Goal: Information Seeking & Learning: Learn about a topic

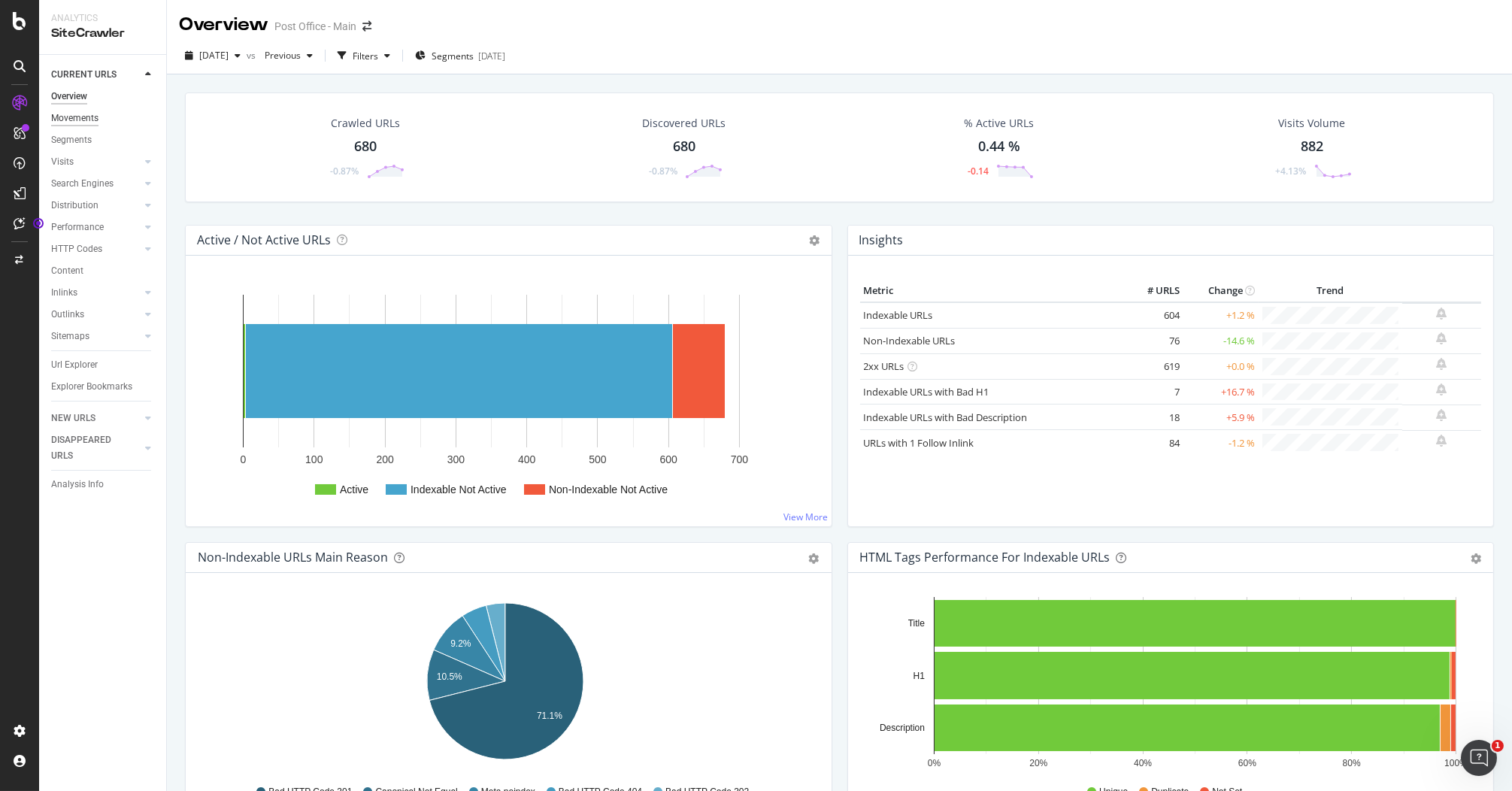
click at [91, 122] on div "Movements" at bounding box center [74, 118] width 47 height 16
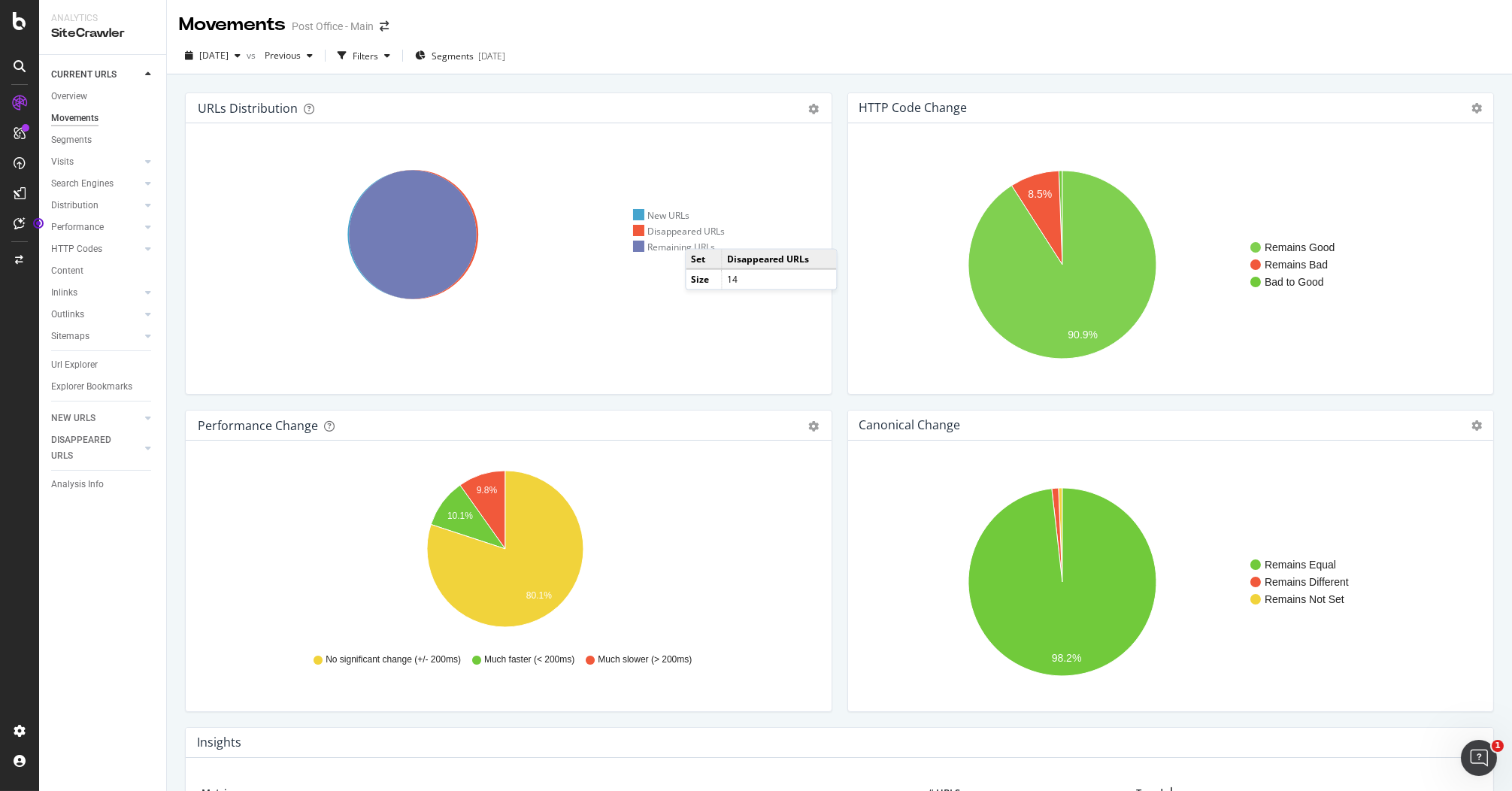
click at [701, 234] on div "Disappeared URLs" at bounding box center [680, 231] width 93 height 13
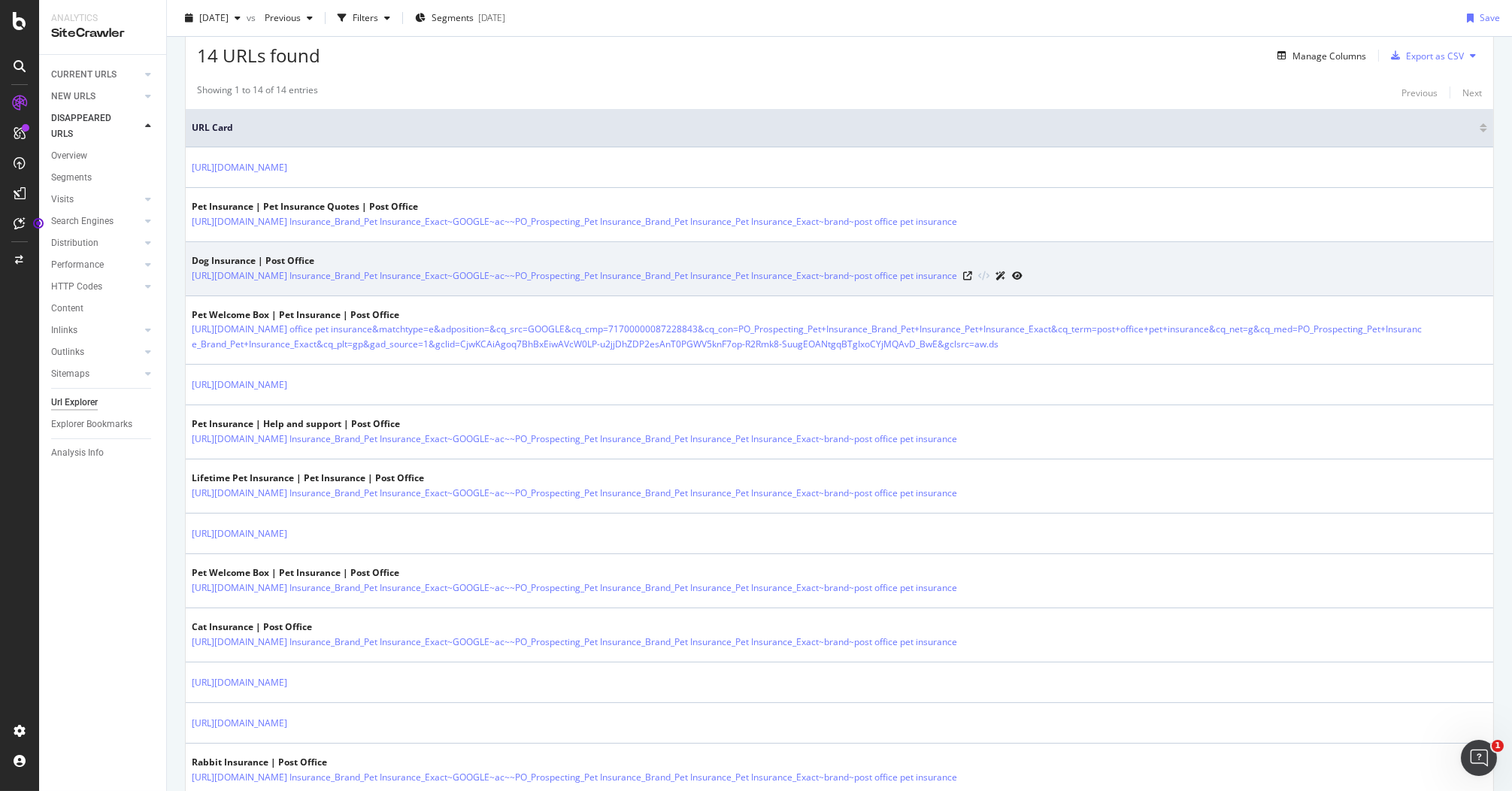
scroll to position [334, 0]
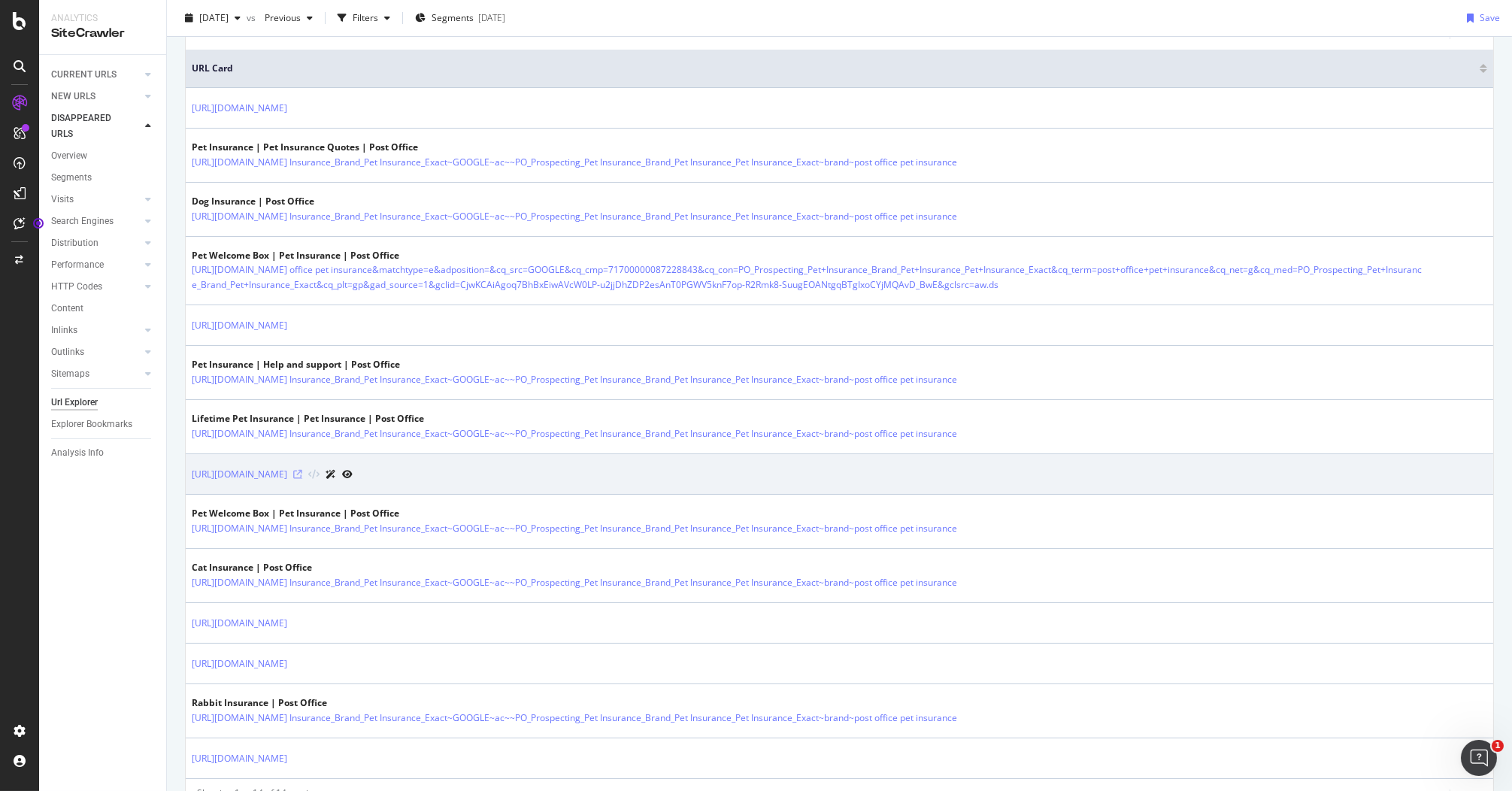
click at [302, 478] on icon at bounding box center [298, 475] width 9 height 9
click at [287, 482] on link "https://www.postoffice.co.uk/travel-insurance/sports-travel-insurance" at bounding box center [239, 475] width 95 height 15
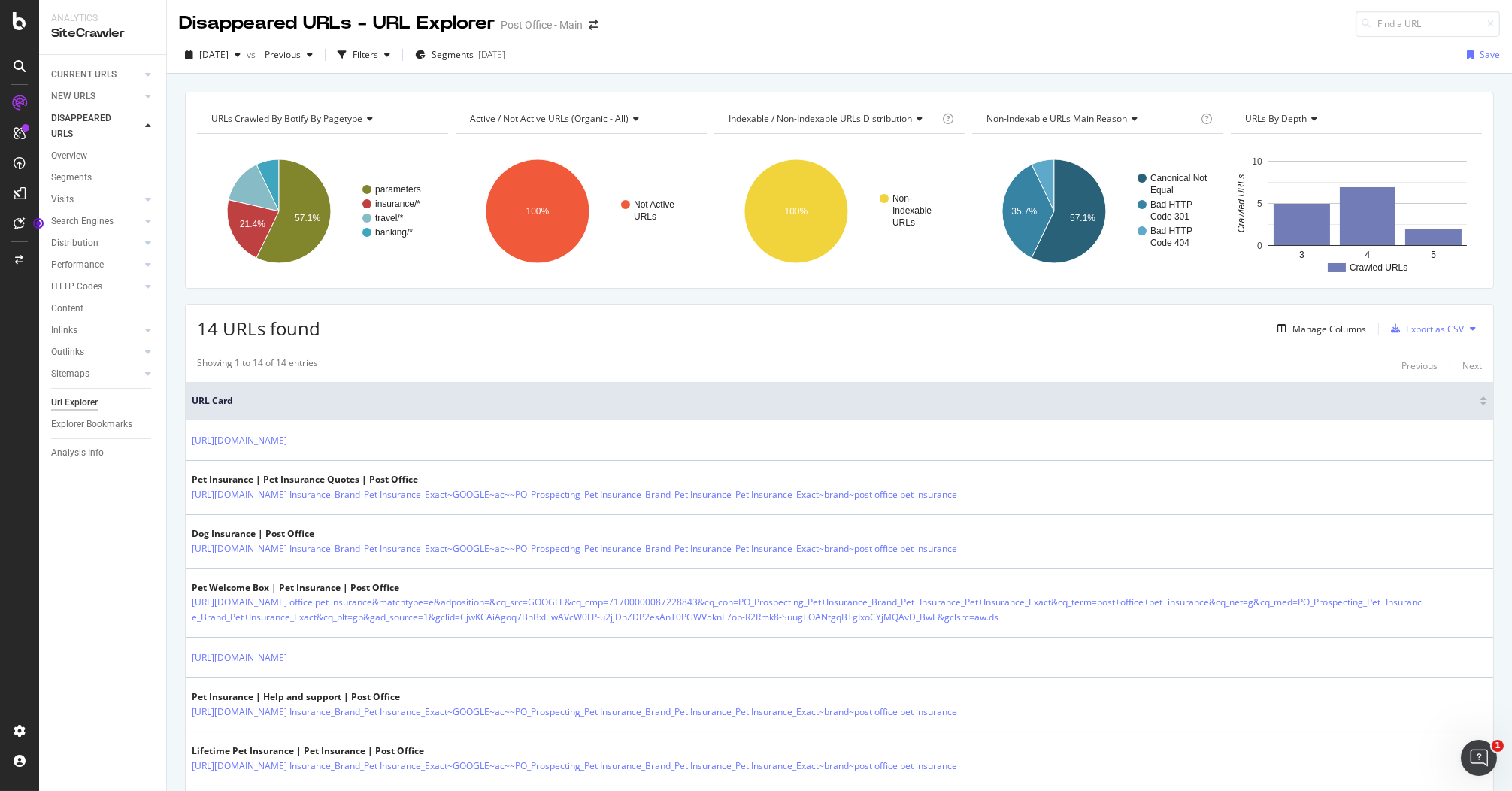
scroll to position [0, 0]
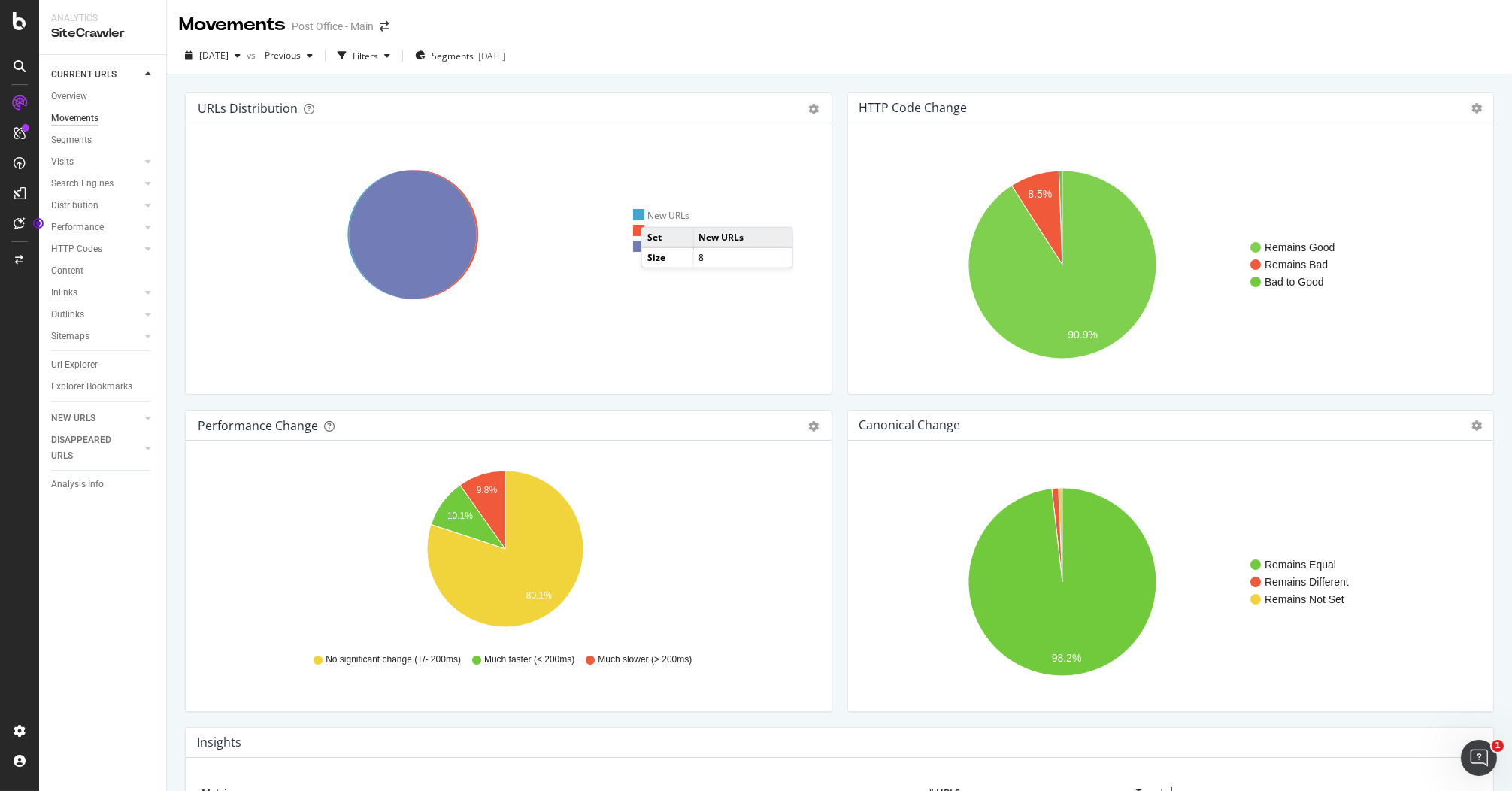
click at [656, 212] on div "New URLs" at bounding box center [662, 215] width 57 height 13
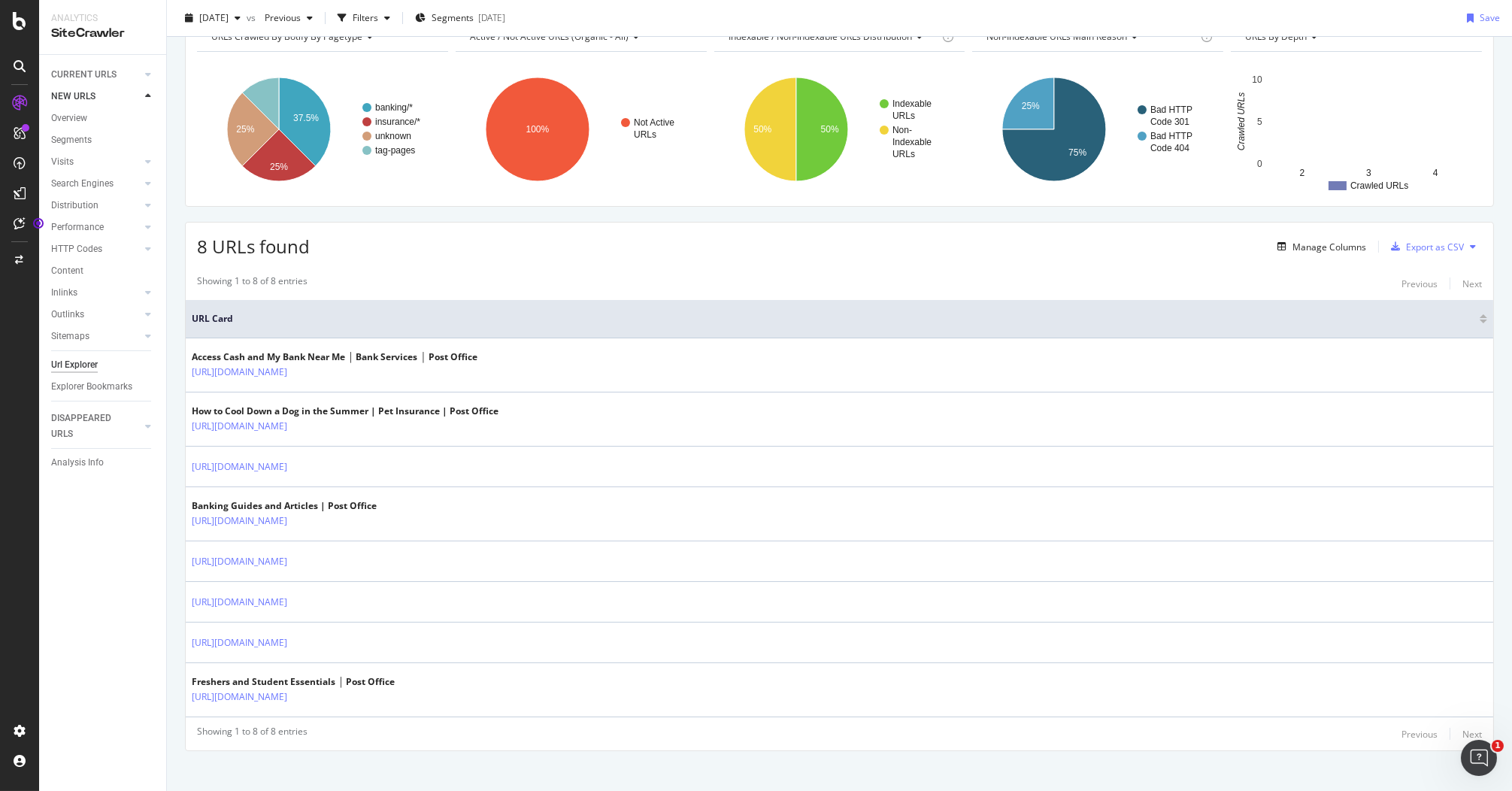
scroll to position [97, 0]
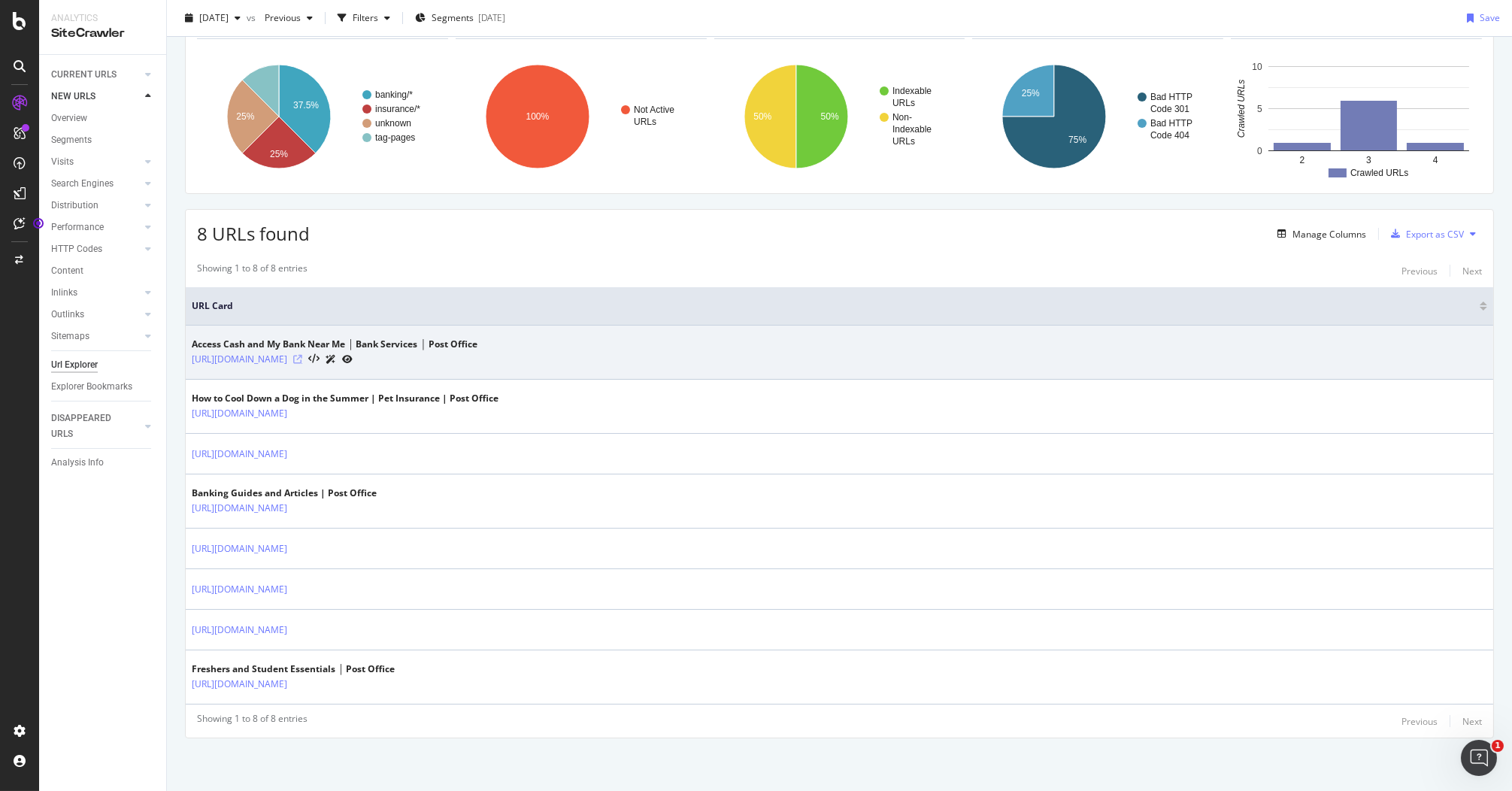
click at [302, 358] on icon at bounding box center [298, 360] width 9 height 9
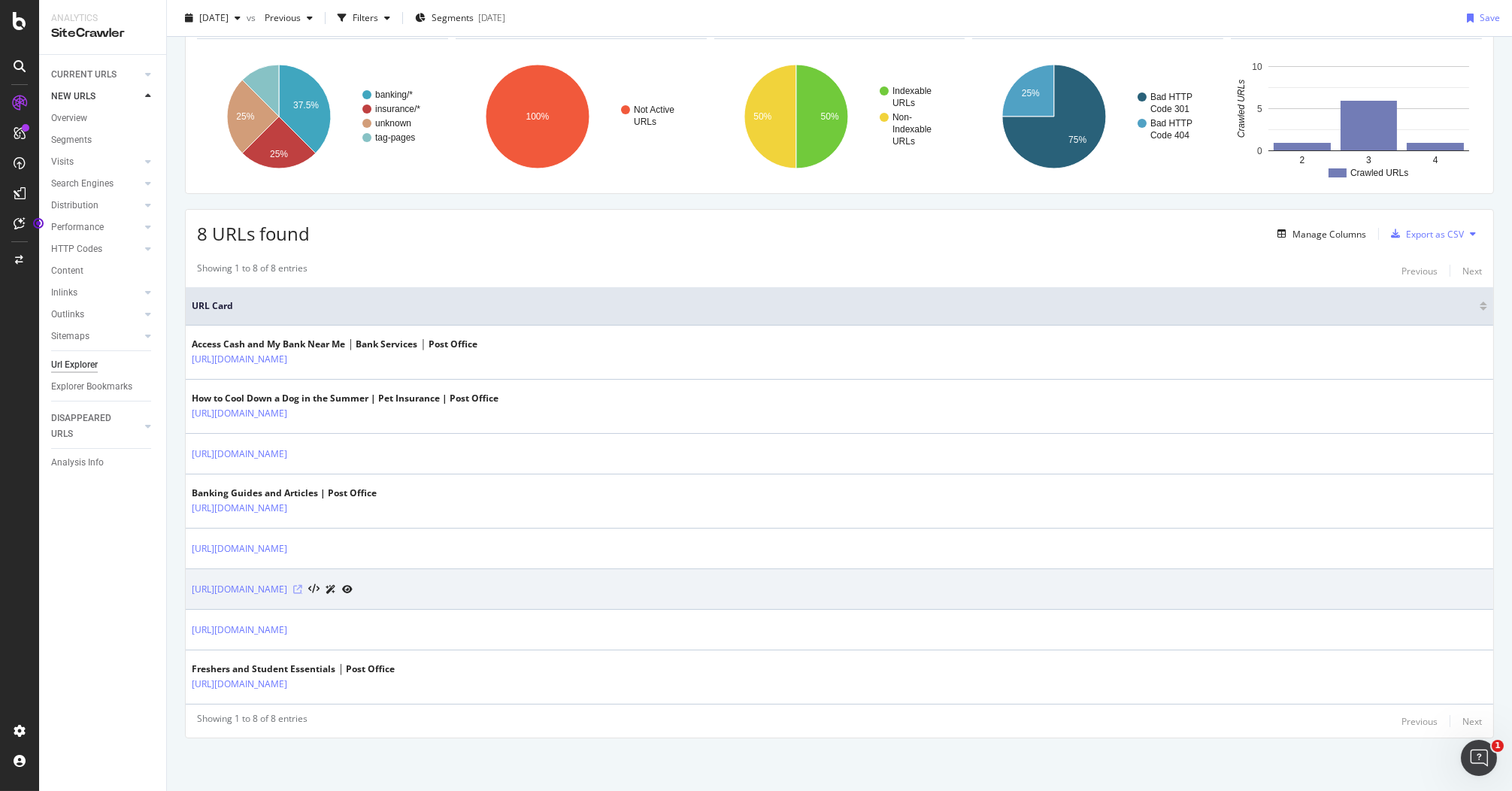
click at [302, 590] on icon at bounding box center [298, 590] width 9 height 9
click at [287, 590] on link "https://www.postoffice.co.uk/life-cover/life-insurance/help" at bounding box center [239, 590] width 95 height 15
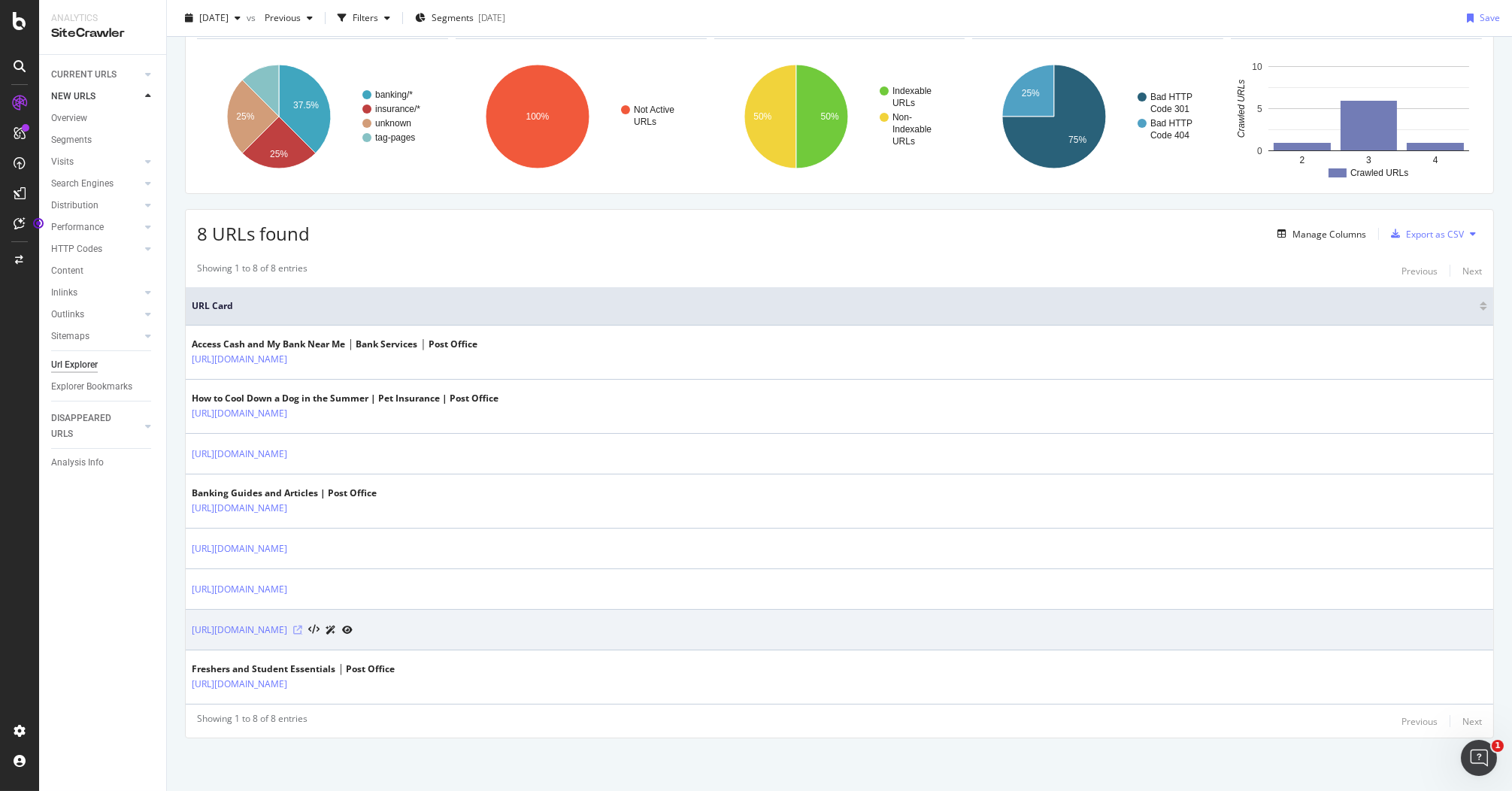
click at [302, 626] on icon at bounding box center [298, 631] width 9 height 9
click at [287, 630] on link "https://www.postoffice.co.uk/national-lottery-prize-claims" at bounding box center [239, 630] width 95 height 15
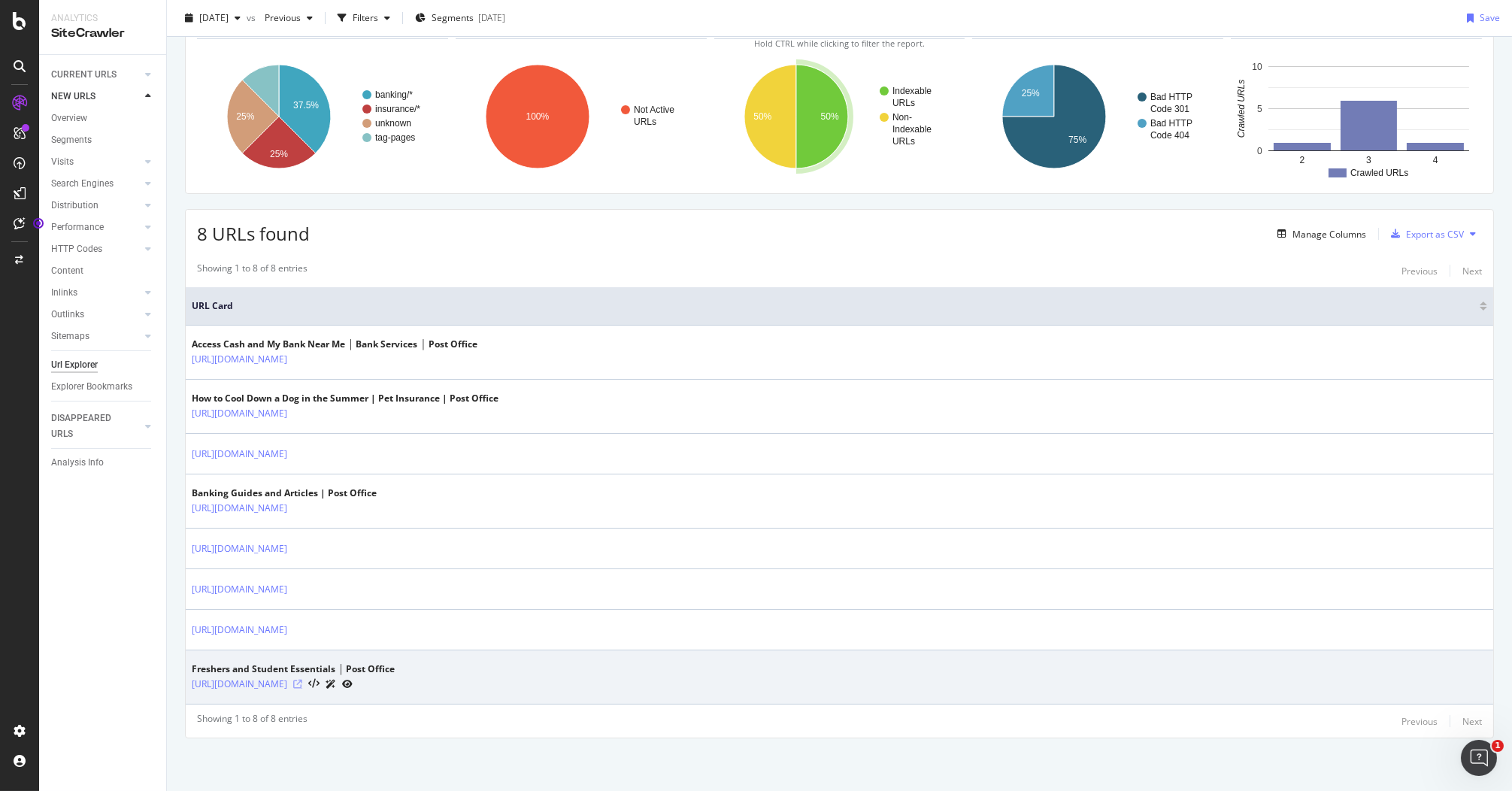
click at [302, 682] on icon at bounding box center [298, 684] width 9 height 9
click at [287, 686] on link "https://www.postoffice.co.uk/articles-guides/student-life/freshers-student-serv…" at bounding box center [239, 684] width 95 height 15
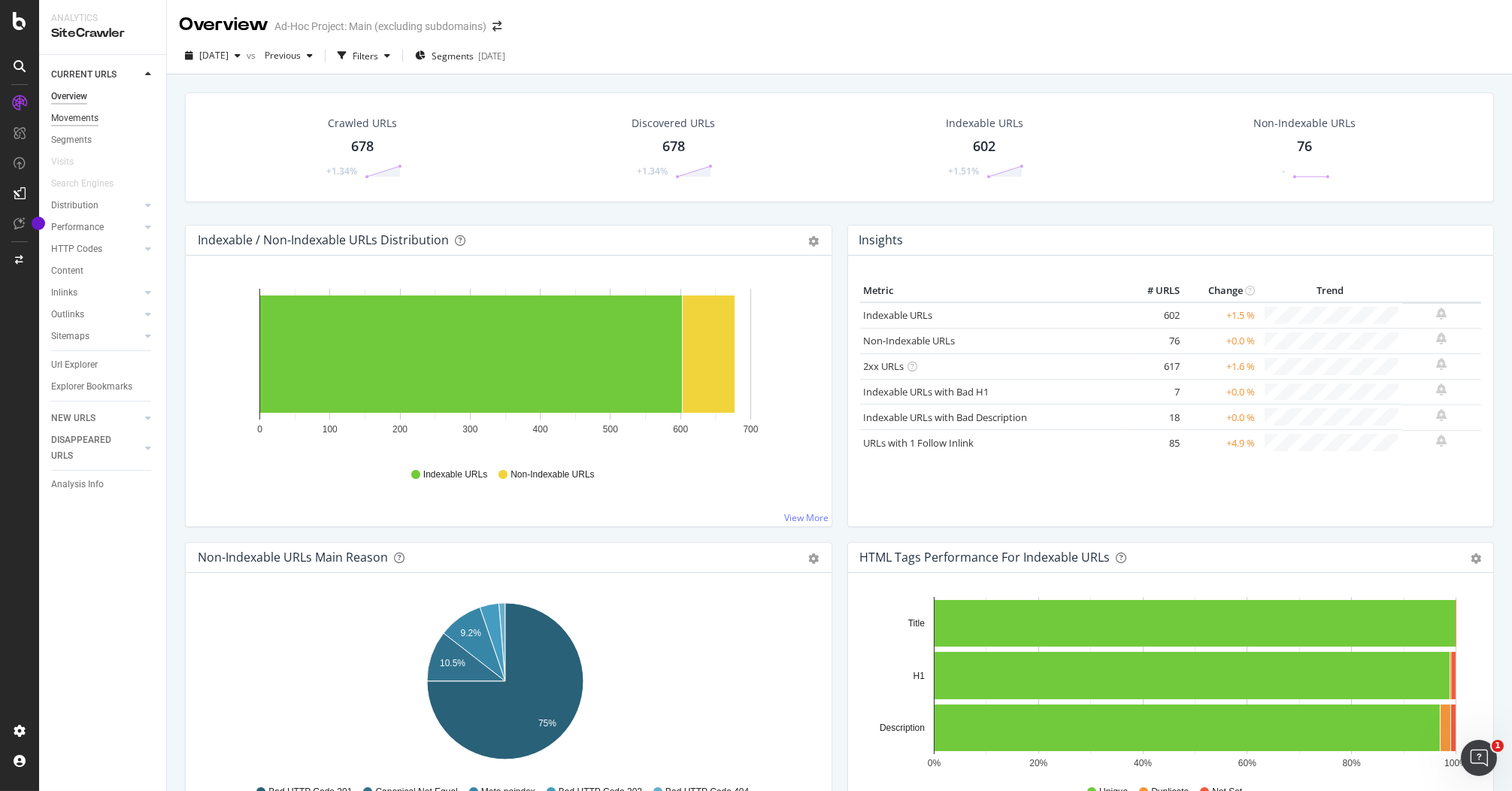
click at [87, 121] on div "Movements" at bounding box center [74, 118] width 47 height 16
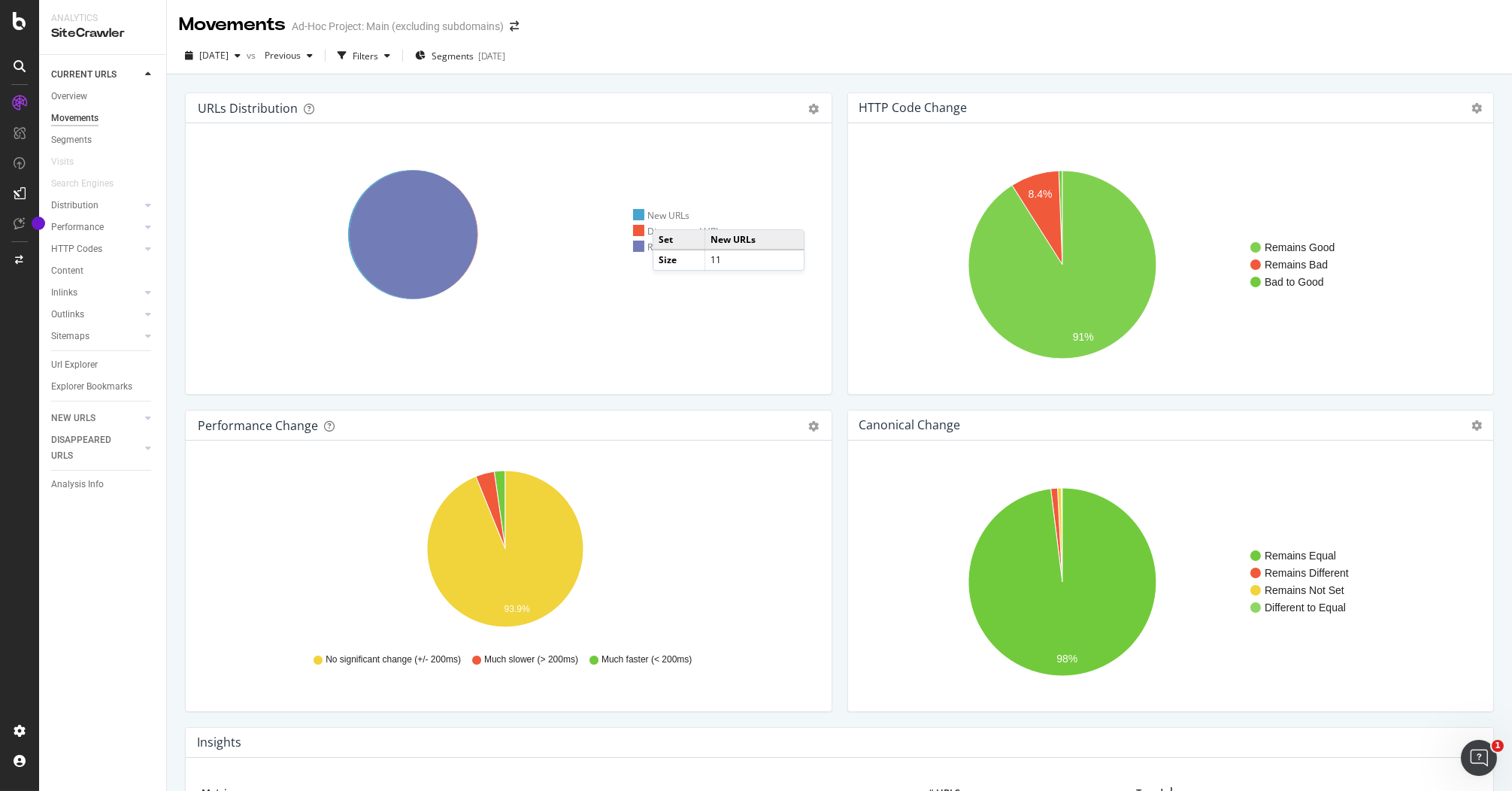
click at [667, 215] on div "New URLs" at bounding box center [662, 215] width 57 height 13
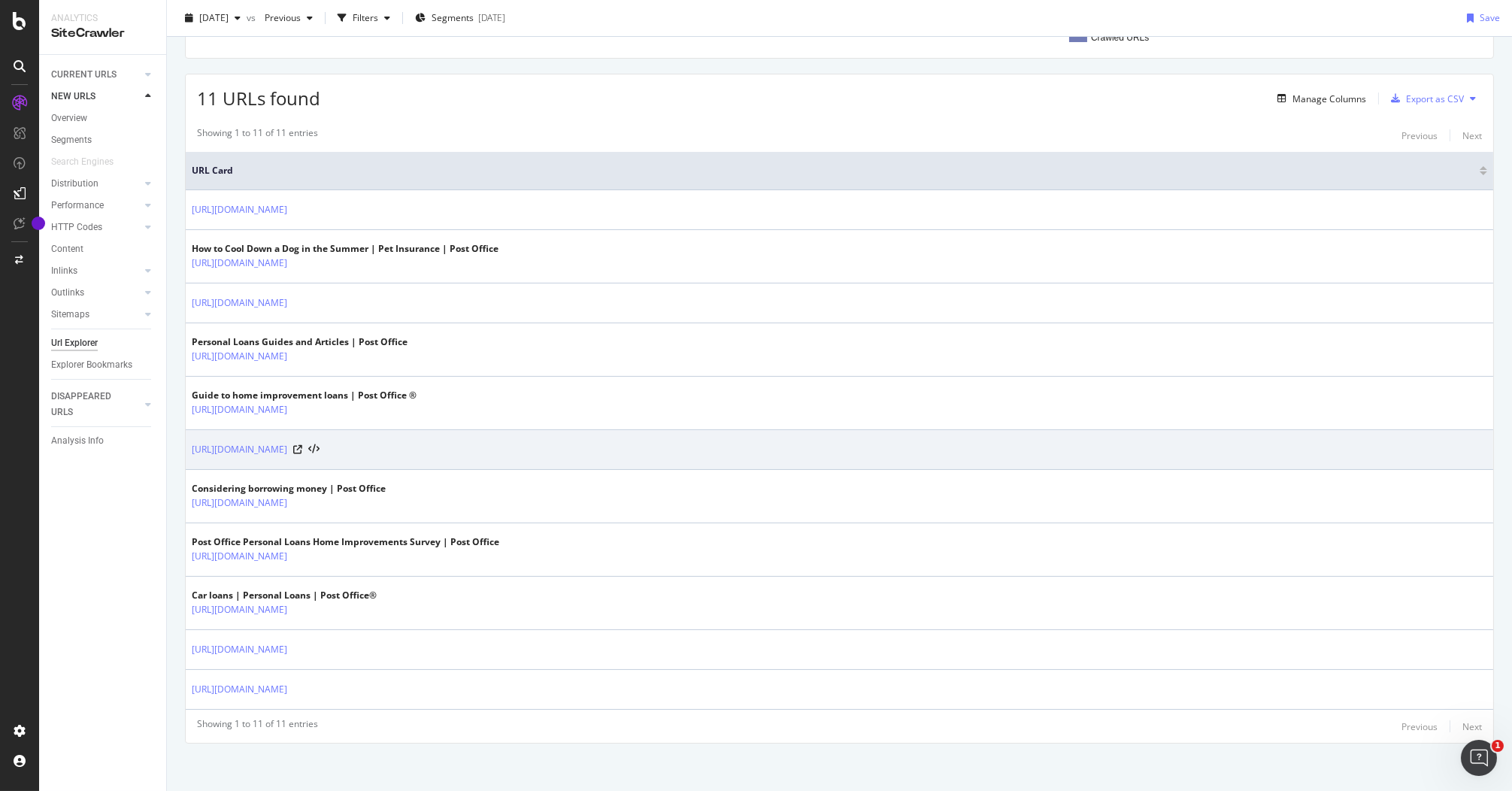
scroll to position [237, 0]
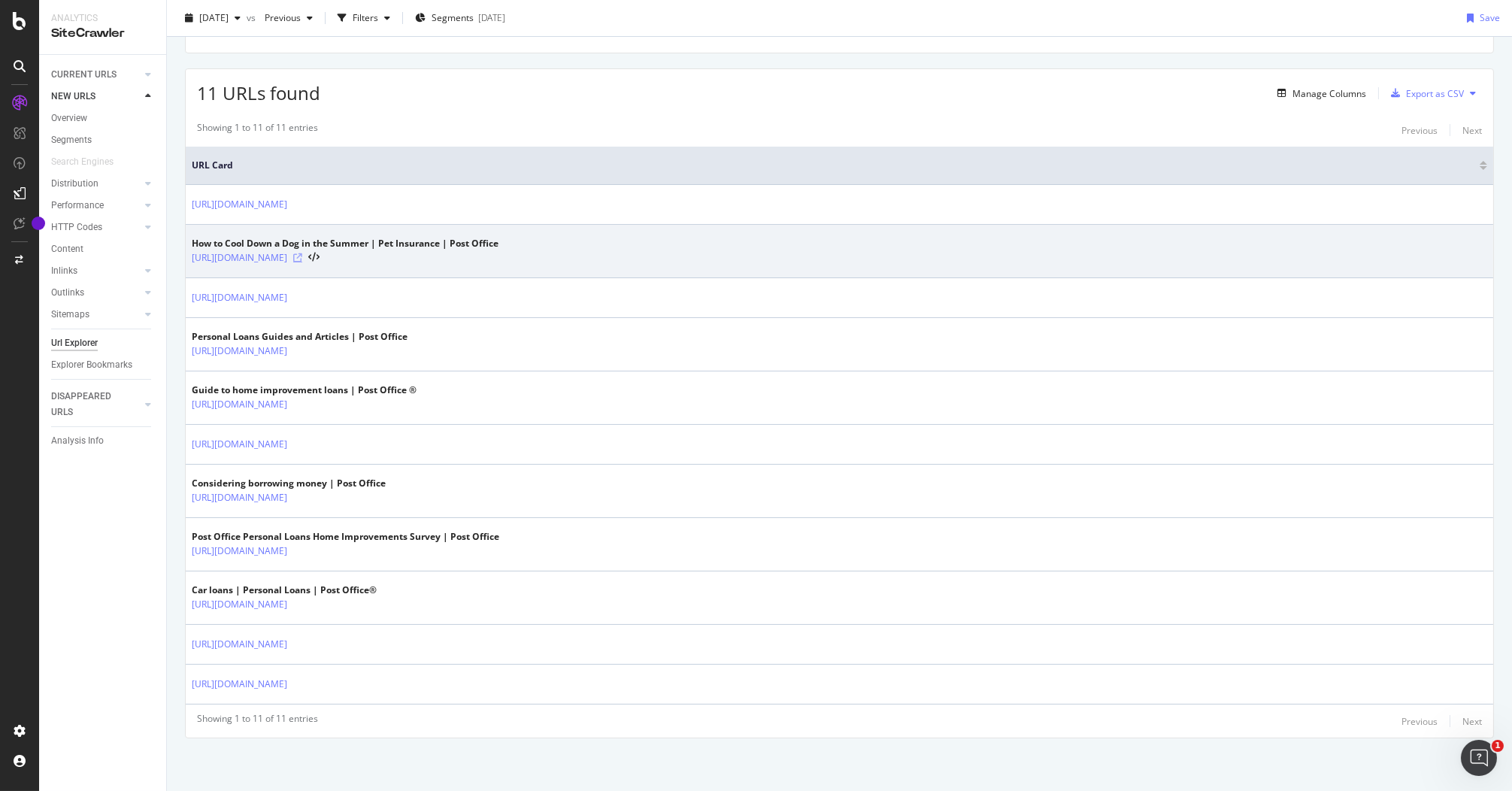
click at [302, 257] on icon at bounding box center [298, 258] width 9 height 9
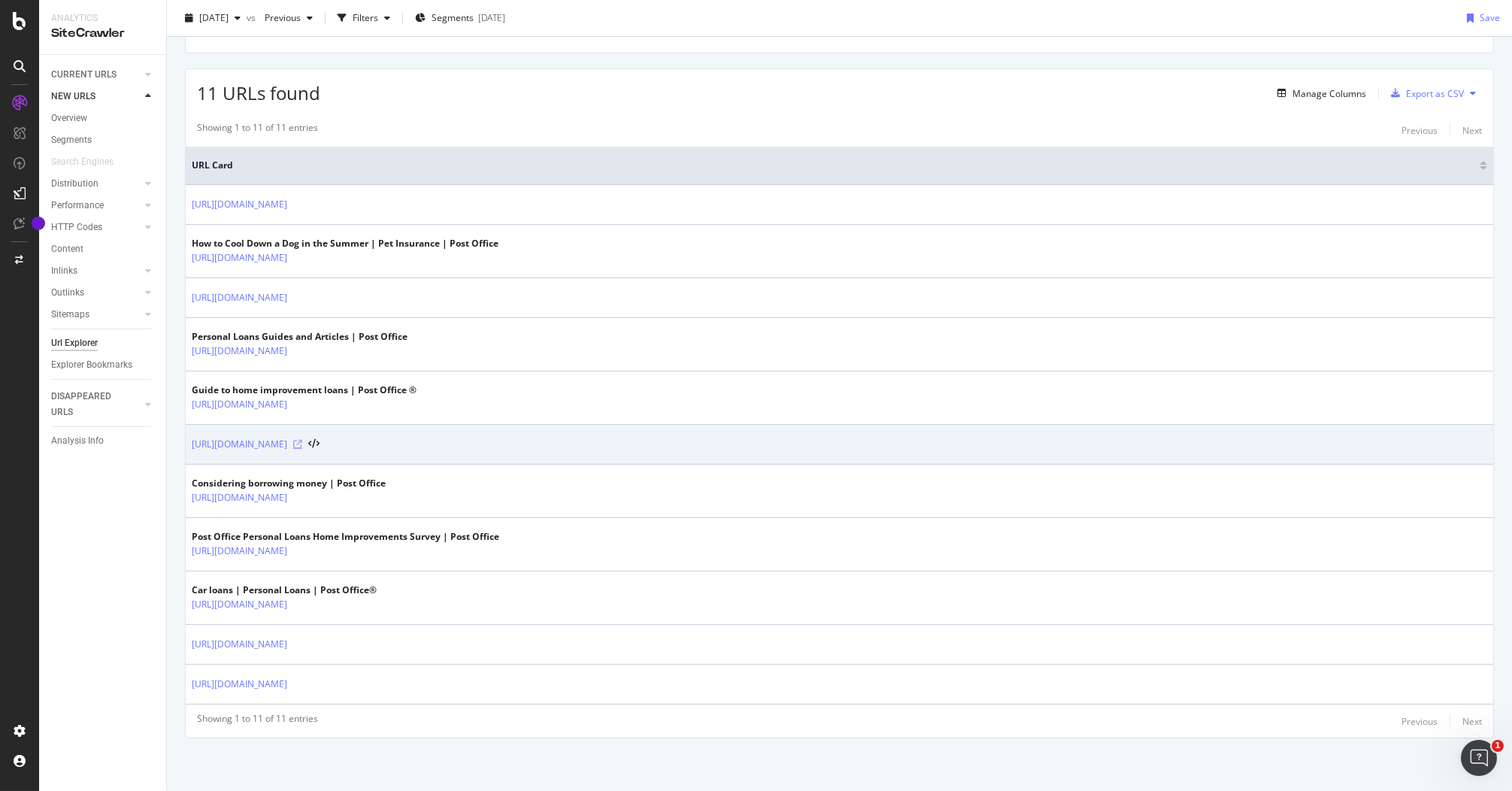
click at [302, 442] on icon at bounding box center [298, 444] width 9 height 9
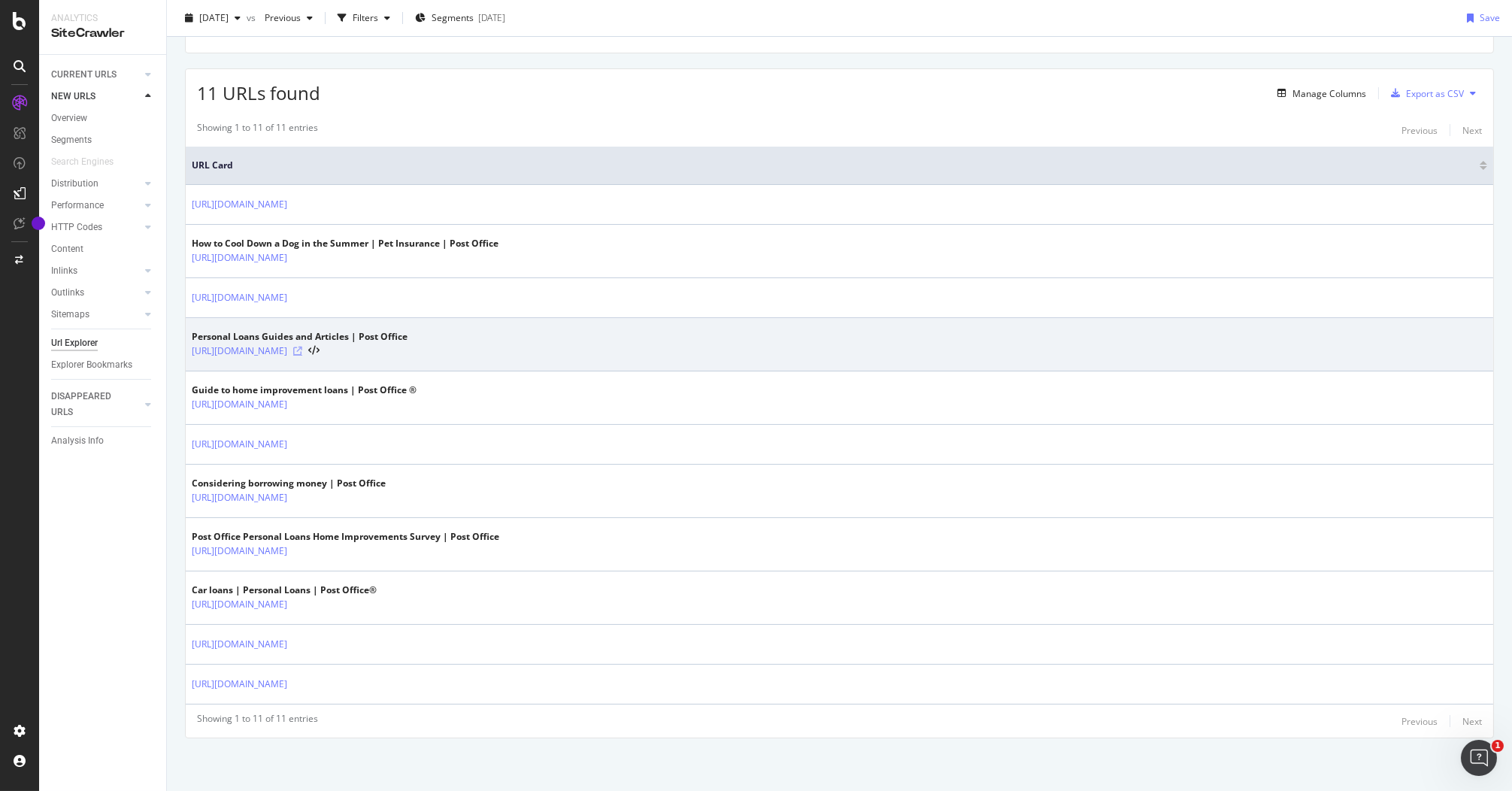
click at [302, 351] on icon at bounding box center [298, 351] width 9 height 9
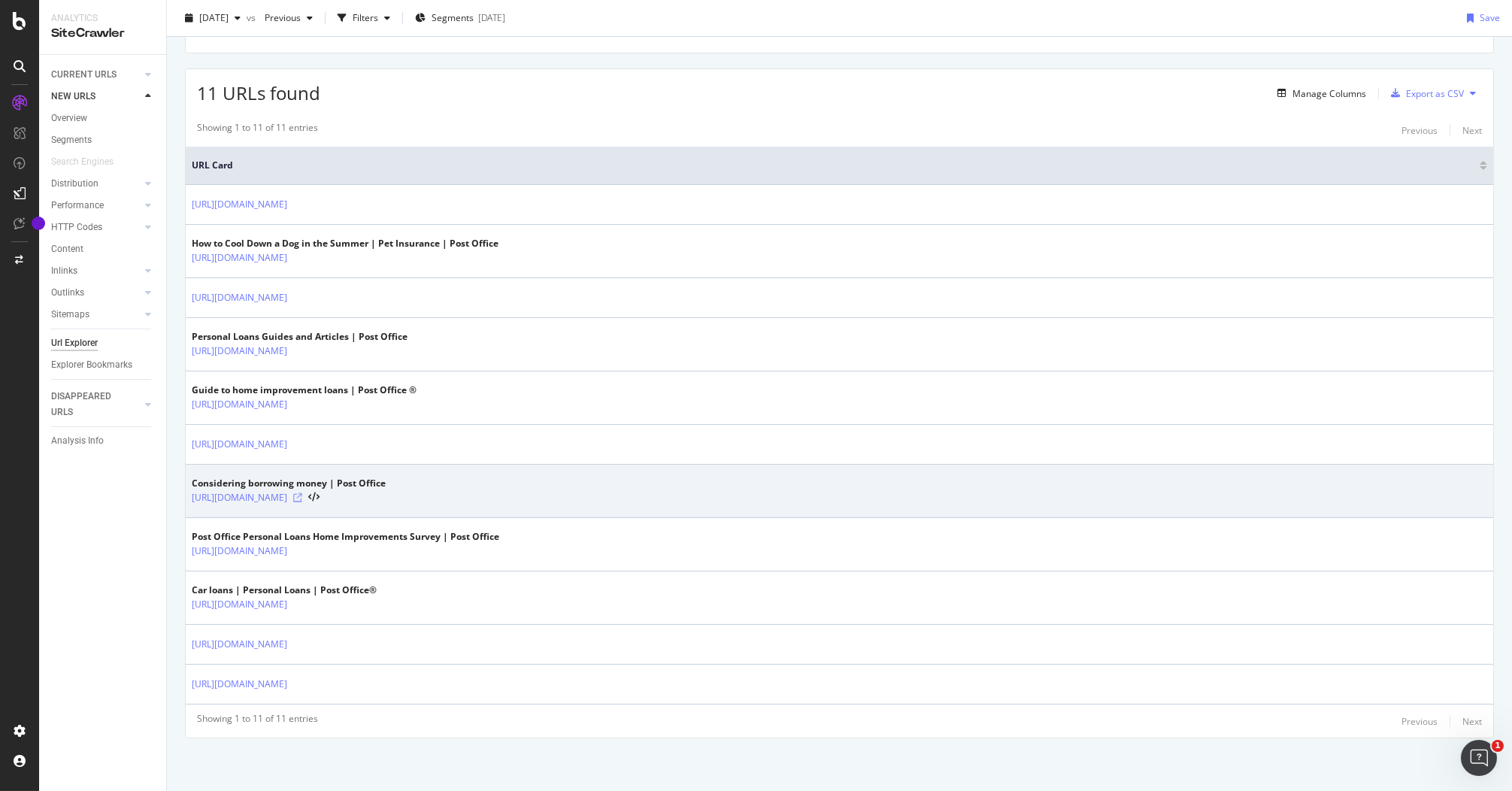
click at [302, 500] on icon at bounding box center [298, 498] width 9 height 9
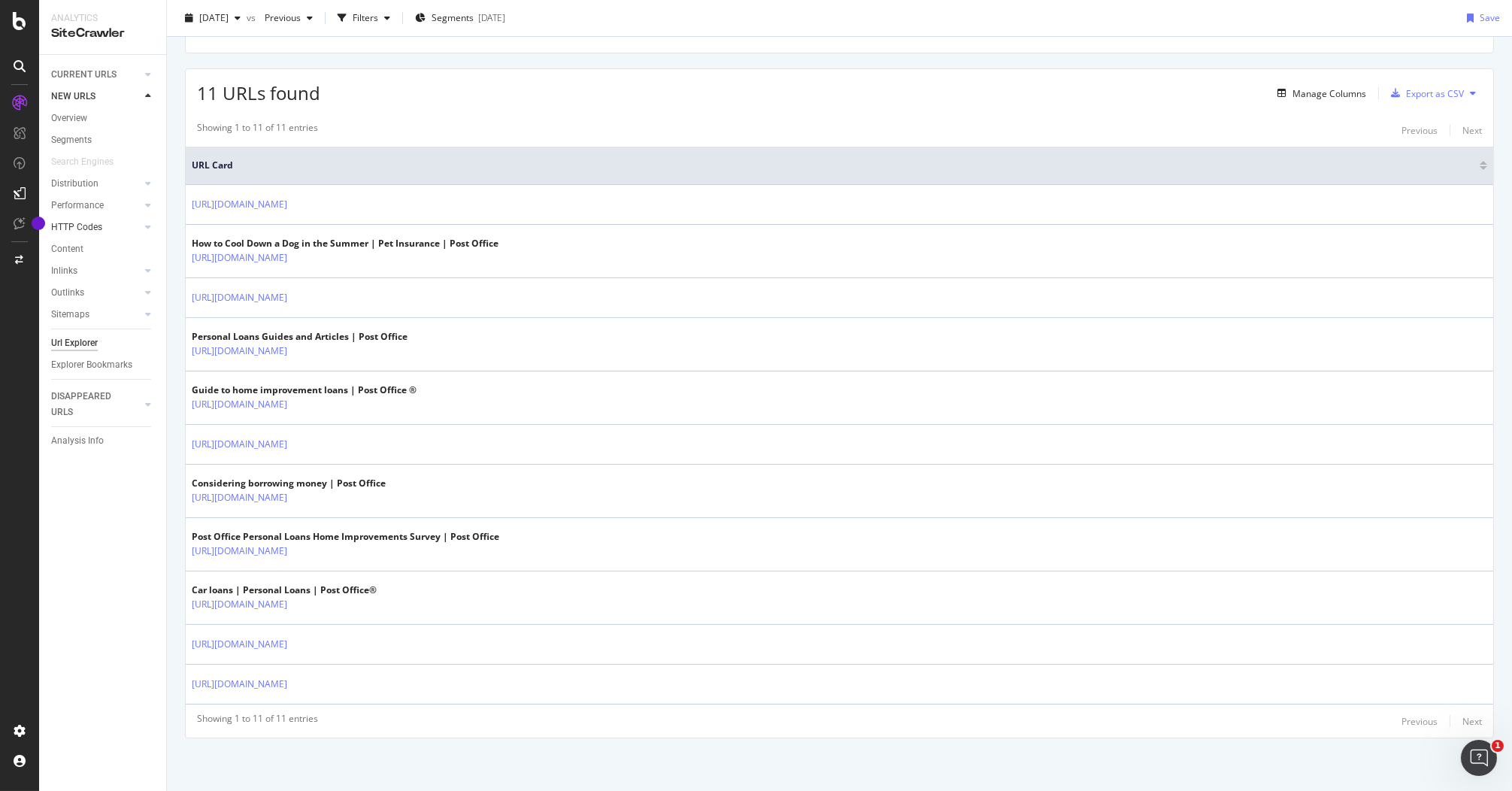
click at [109, 226] on link "HTTP Codes" at bounding box center [95, 227] width 89 height 16
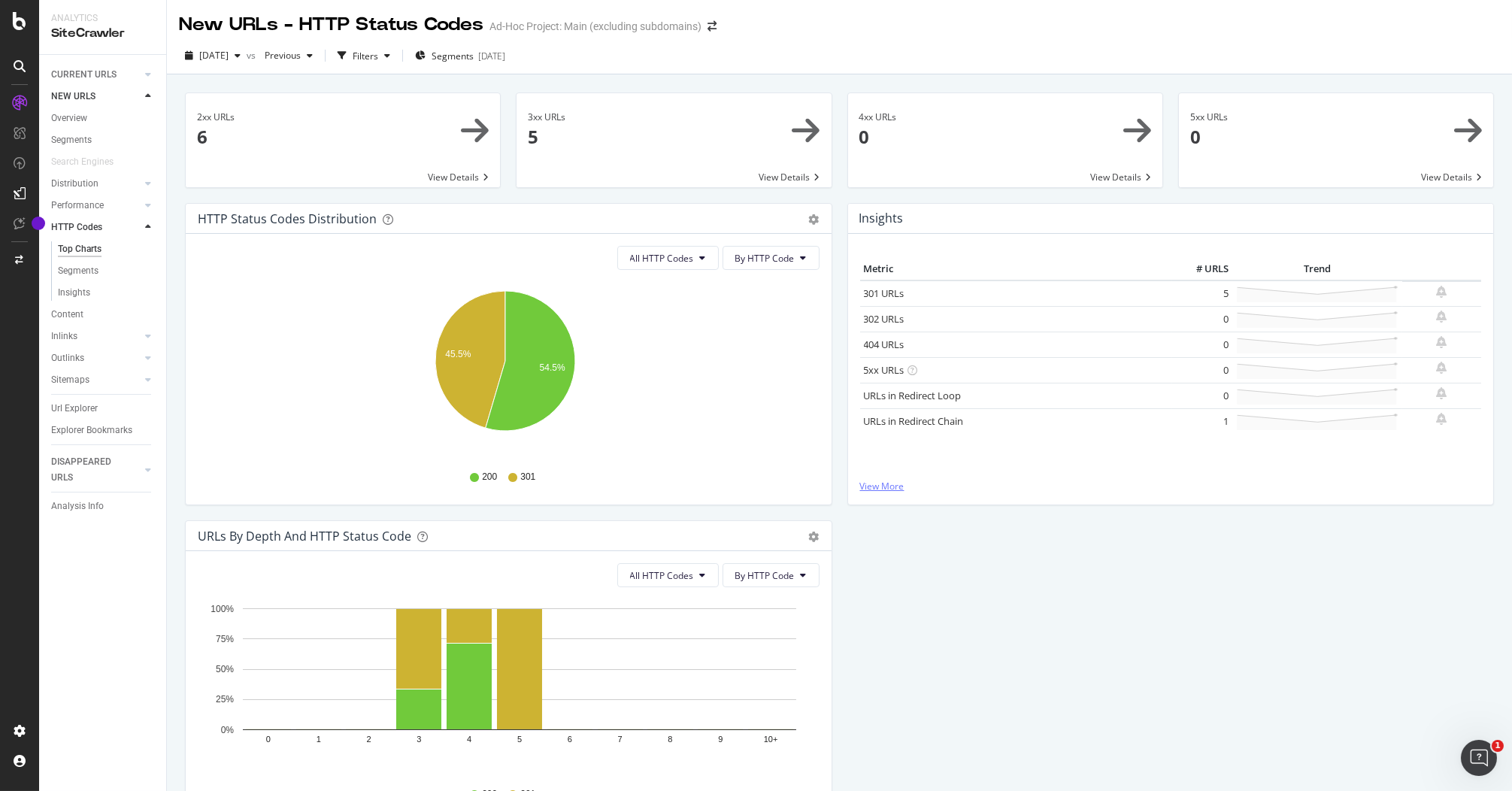
click at [887, 490] on link "View More" at bounding box center [1171, 486] width 622 height 13
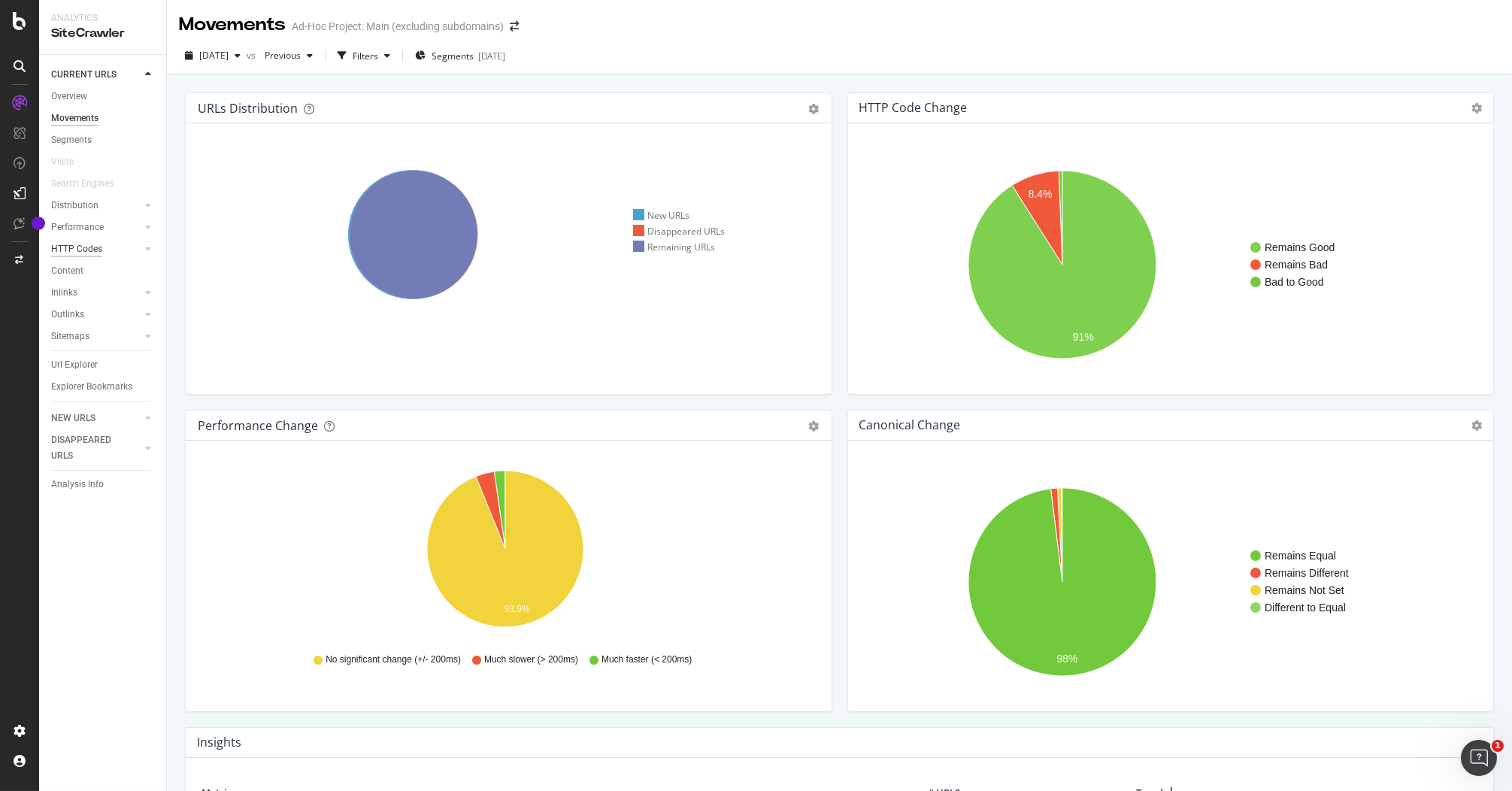
click at [73, 245] on div "HTTP Codes" at bounding box center [76, 249] width 51 height 16
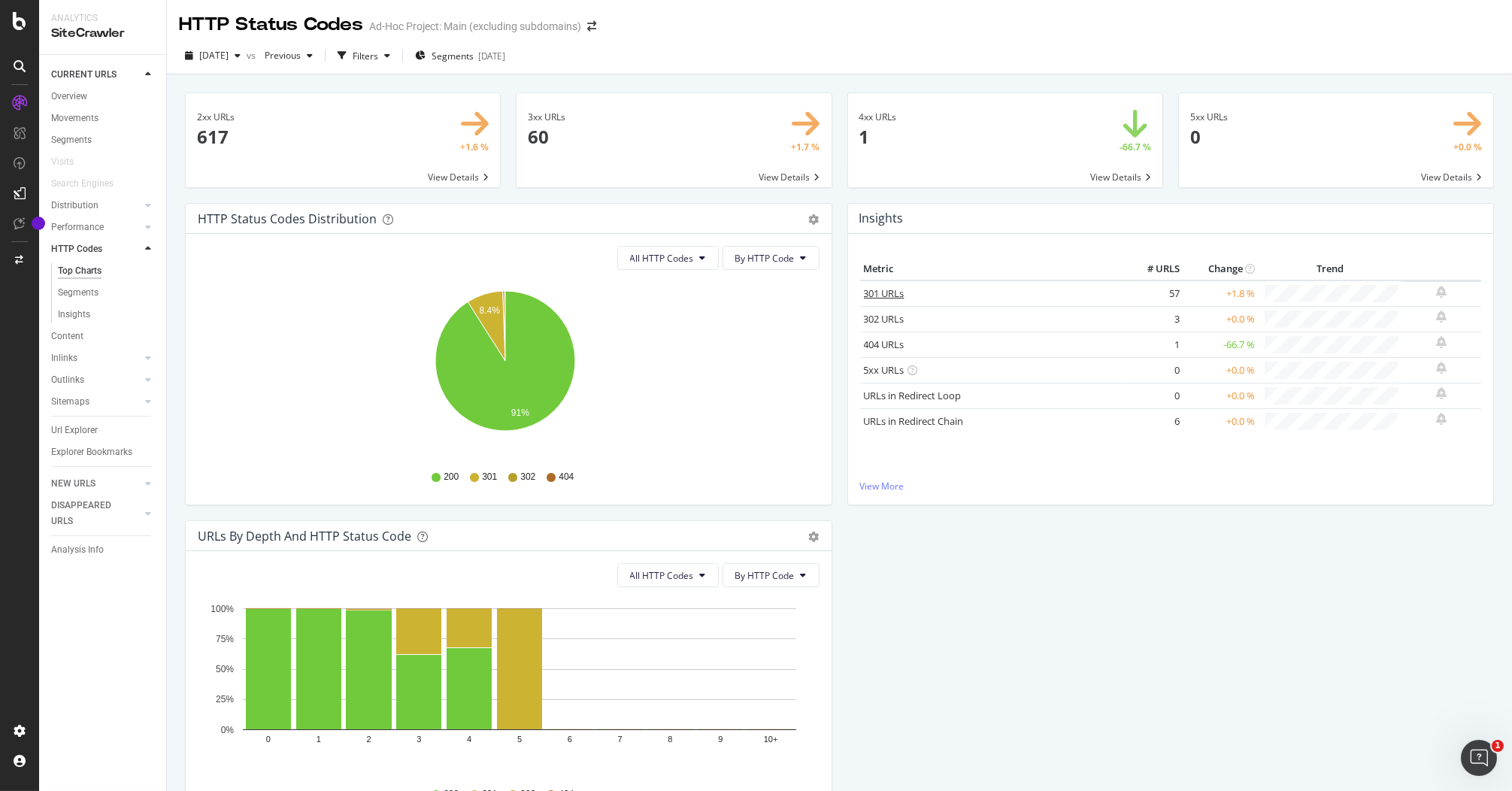
click at [864, 294] on link "301 URLs" at bounding box center [884, 293] width 41 height 14
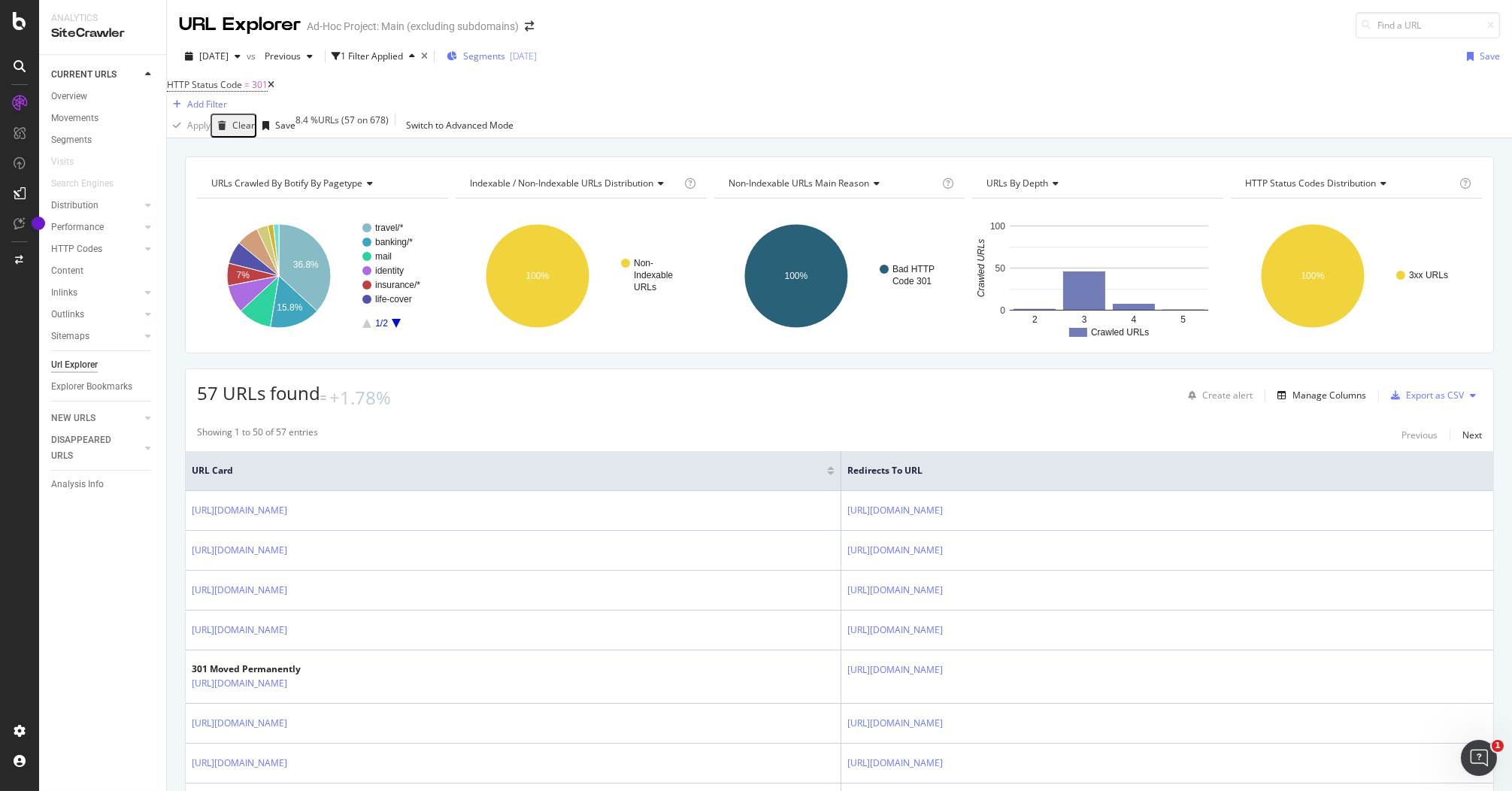
click at [531, 63] on div "Segments 2023-10-23" at bounding box center [491, 57] width 90 height 22
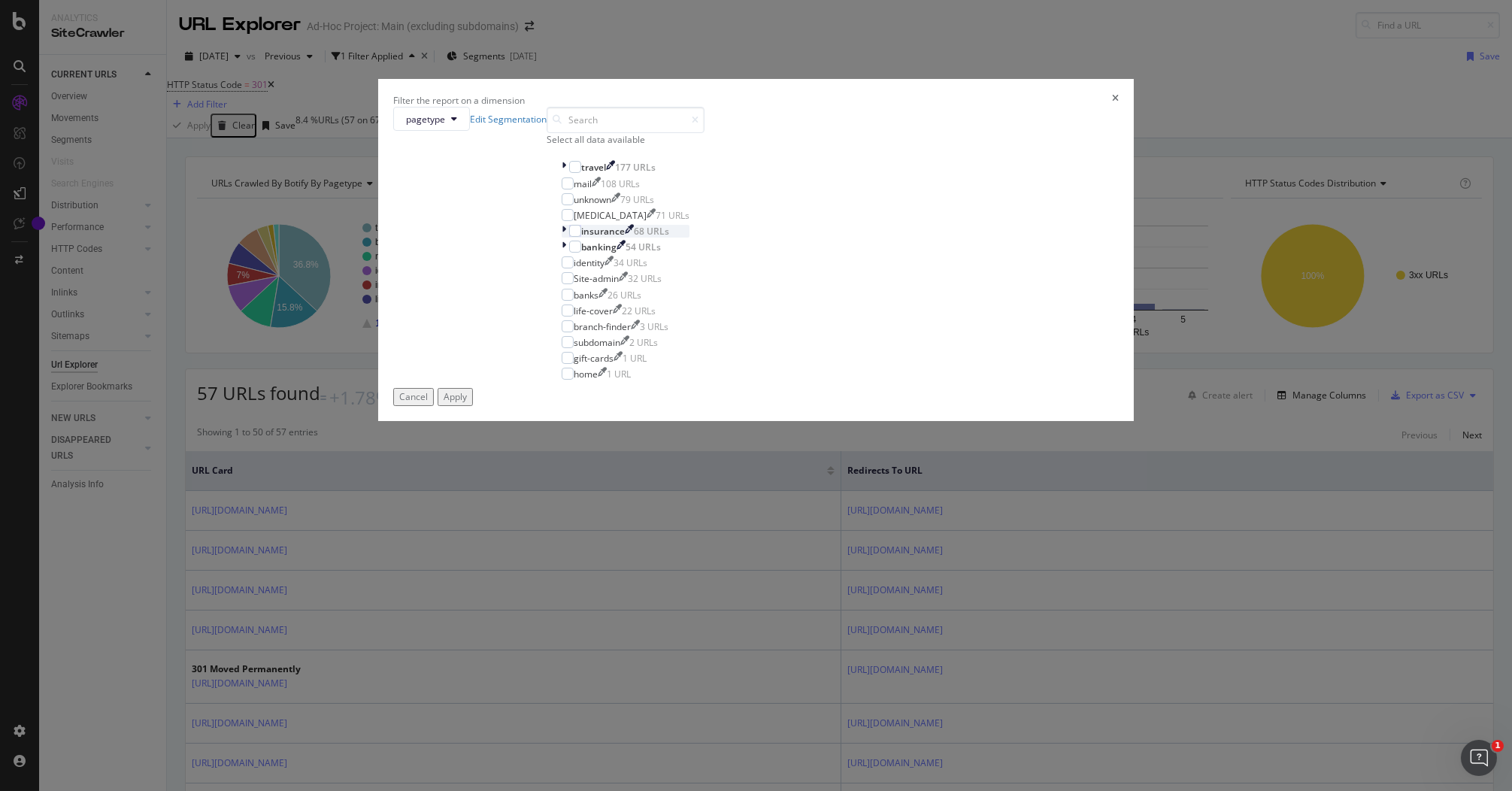
click at [569, 237] on div "modal" at bounding box center [565, 231] width 7 height 13
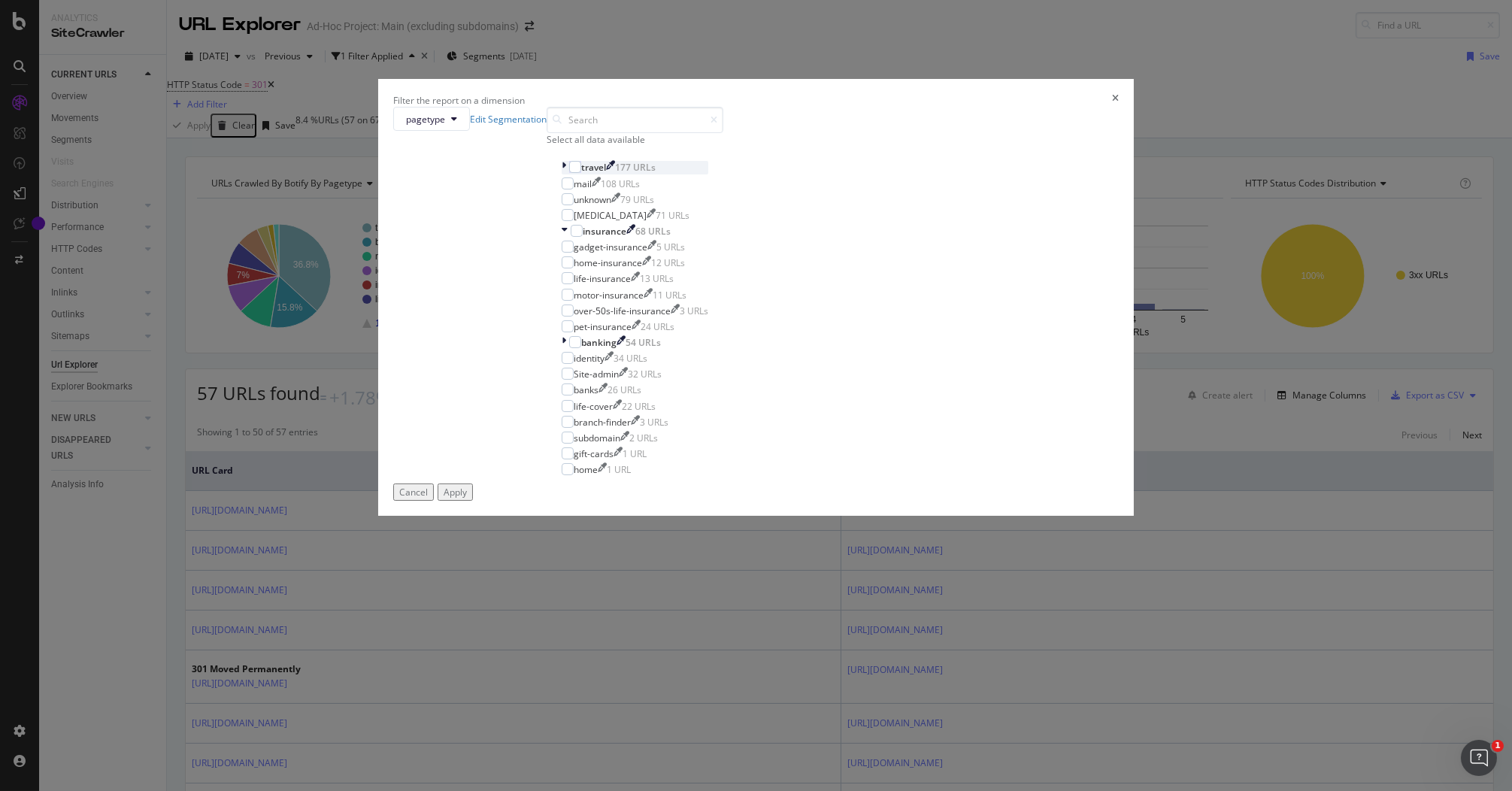
click at [566, 173] on icon "modal" at bounding box center [564, 168] width 5 height 13
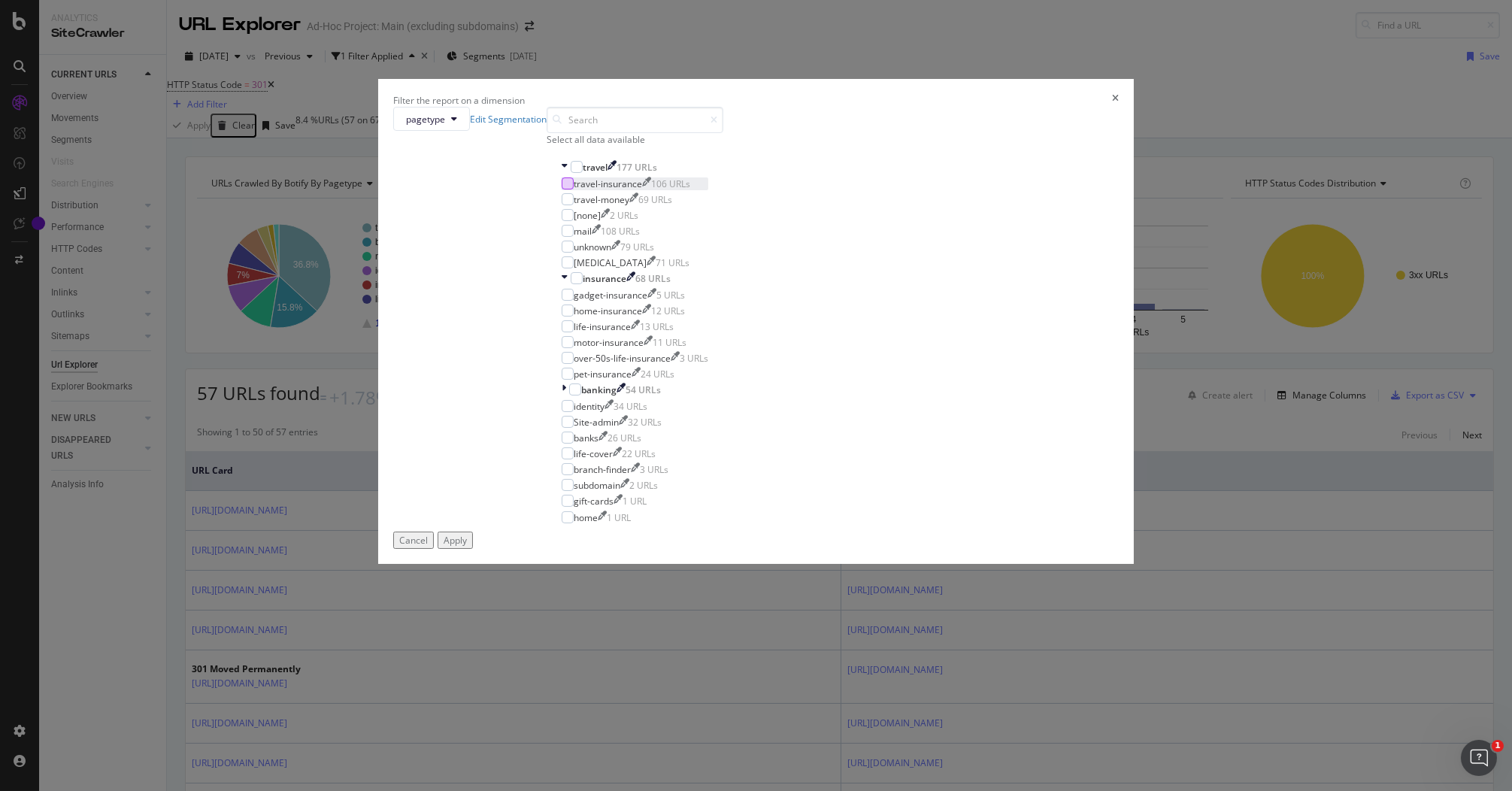
click at [574, 189] on div "modal" at bounding box center [567, 183] width 12 height 12
click at [864, 549] on div "Cancel Apply" at bounding box center [756, 540] width 726 height 18
click at [467, 546] on div "Apply" at bounding box center [454, 541] width 23 height 13
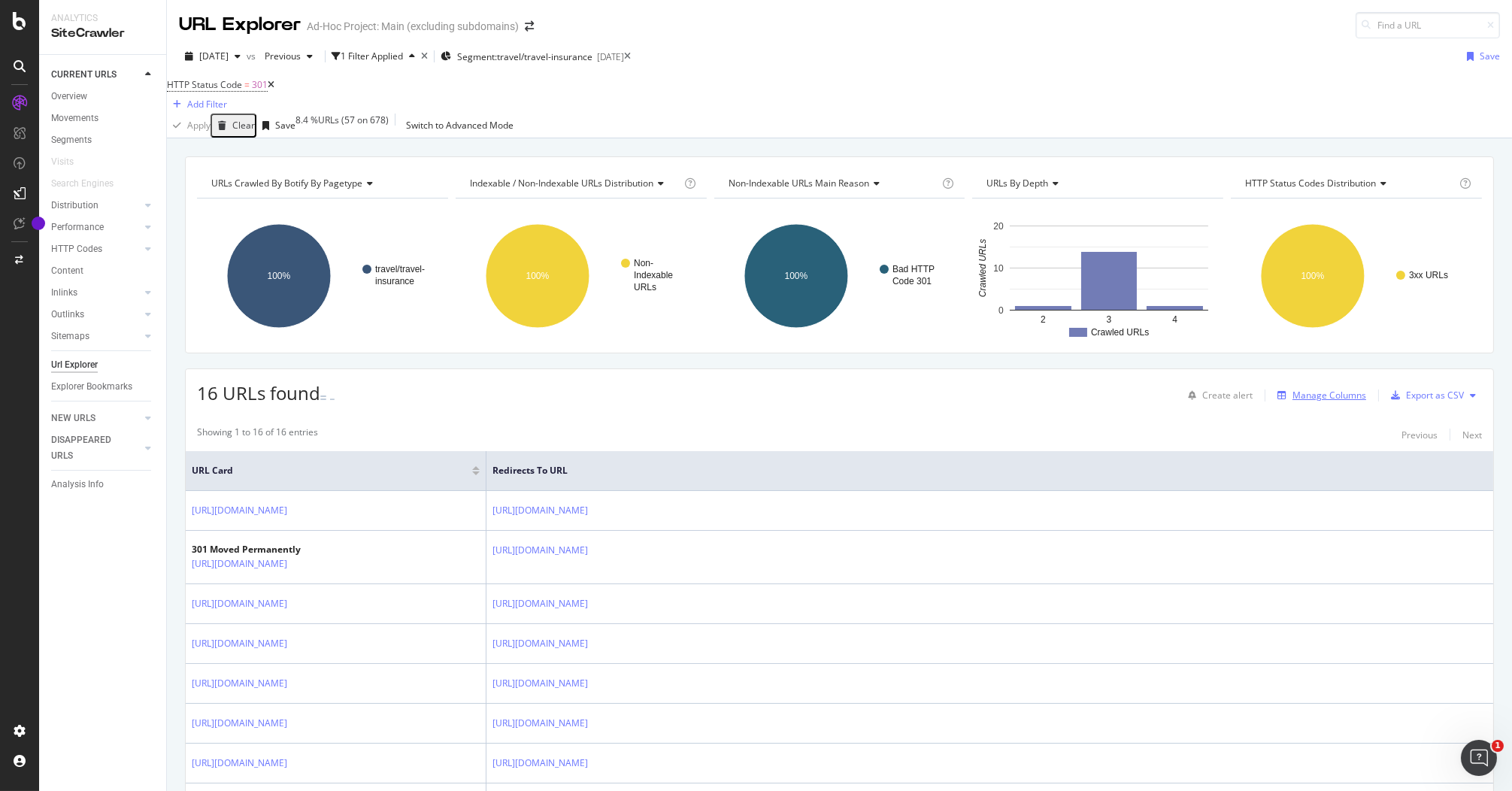
click at [1312, 402] on div "Manage Columns" at bounding box center [1328, 395] width 73 height 13
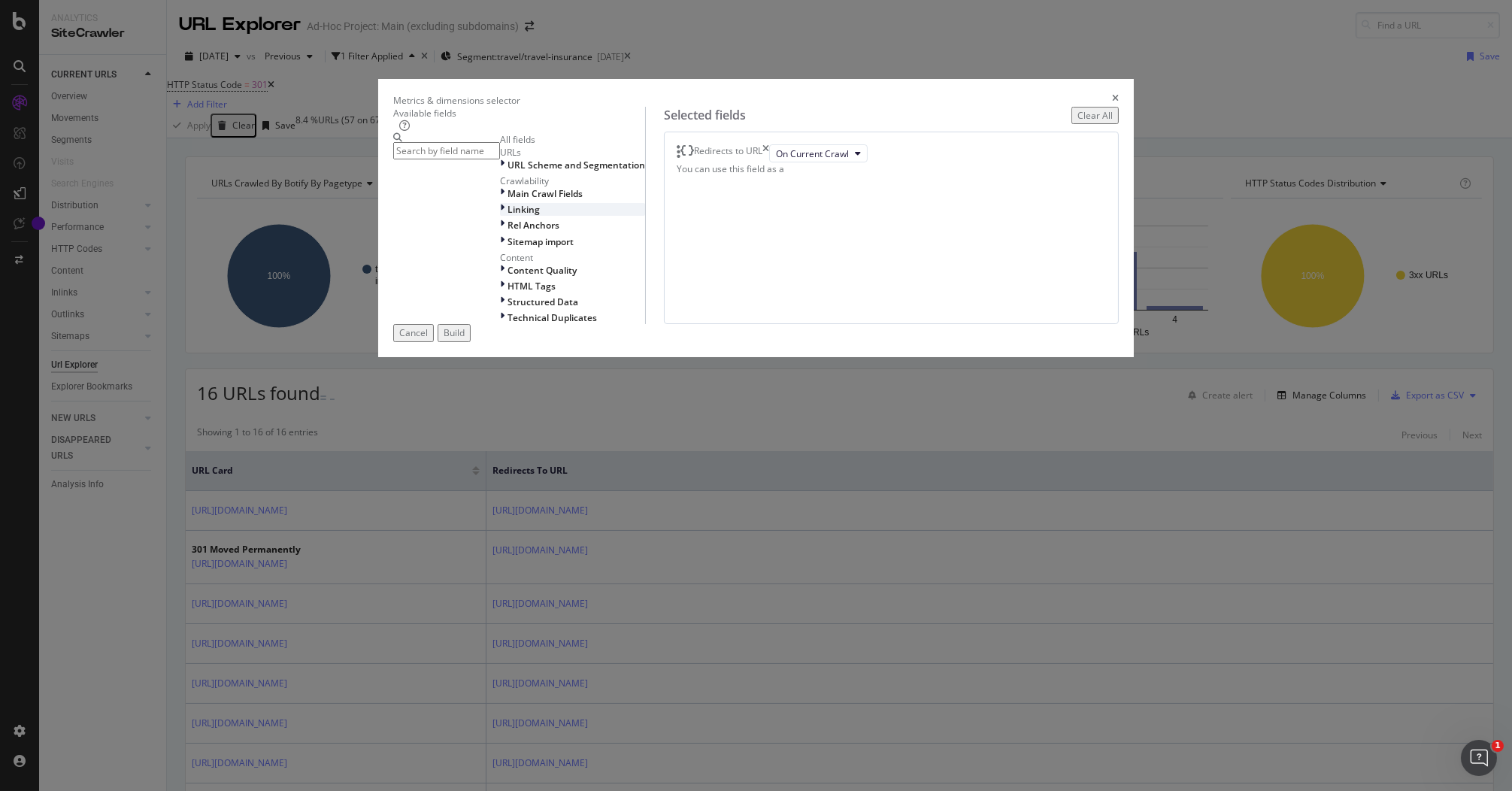
click at [500, 216] on icon "modal" at bounding box center [502, 210] width 5 height 13
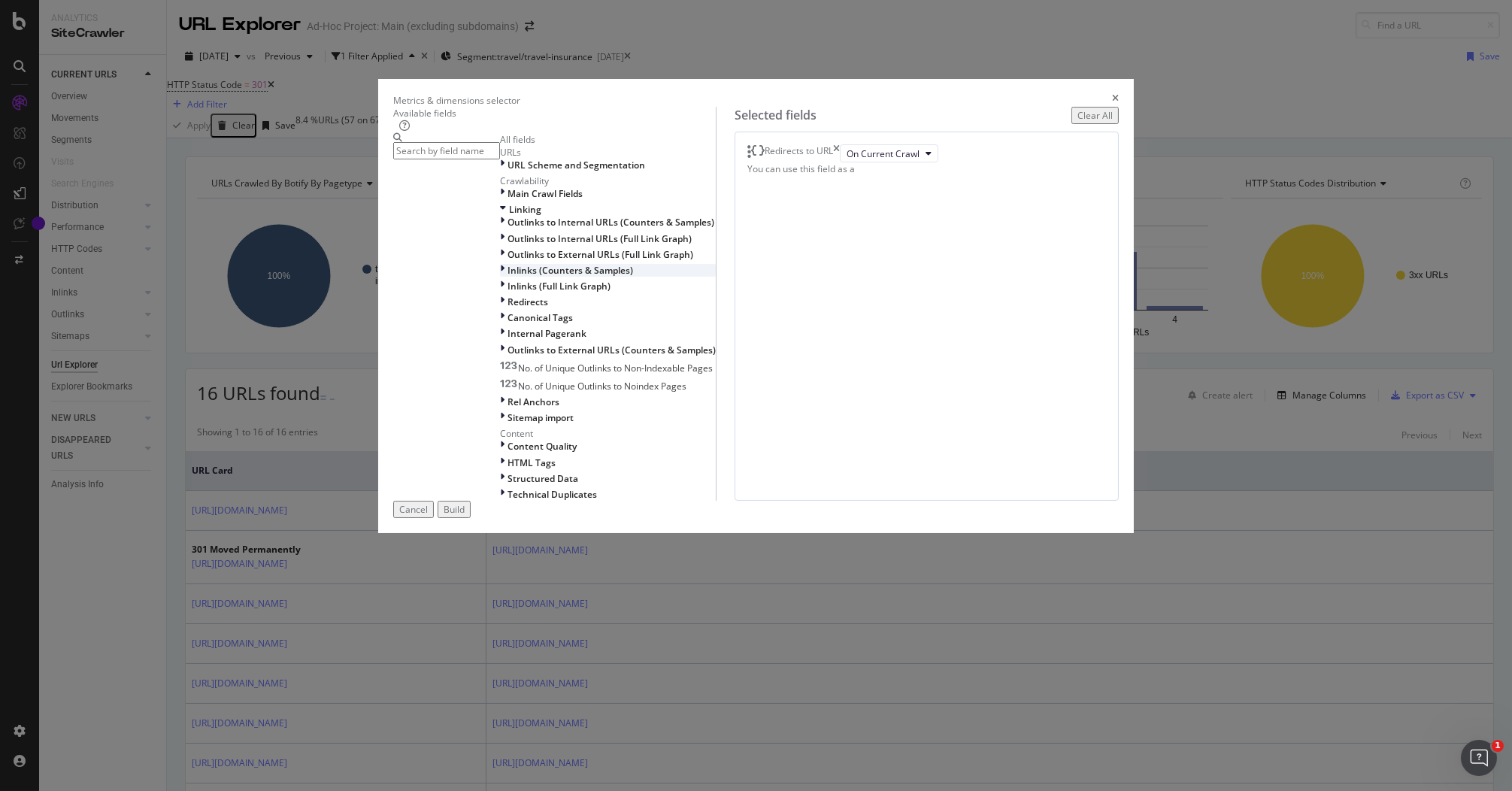
click at [500, 276] on div "modal" at bounding box center [503, 271] width 7 height 13
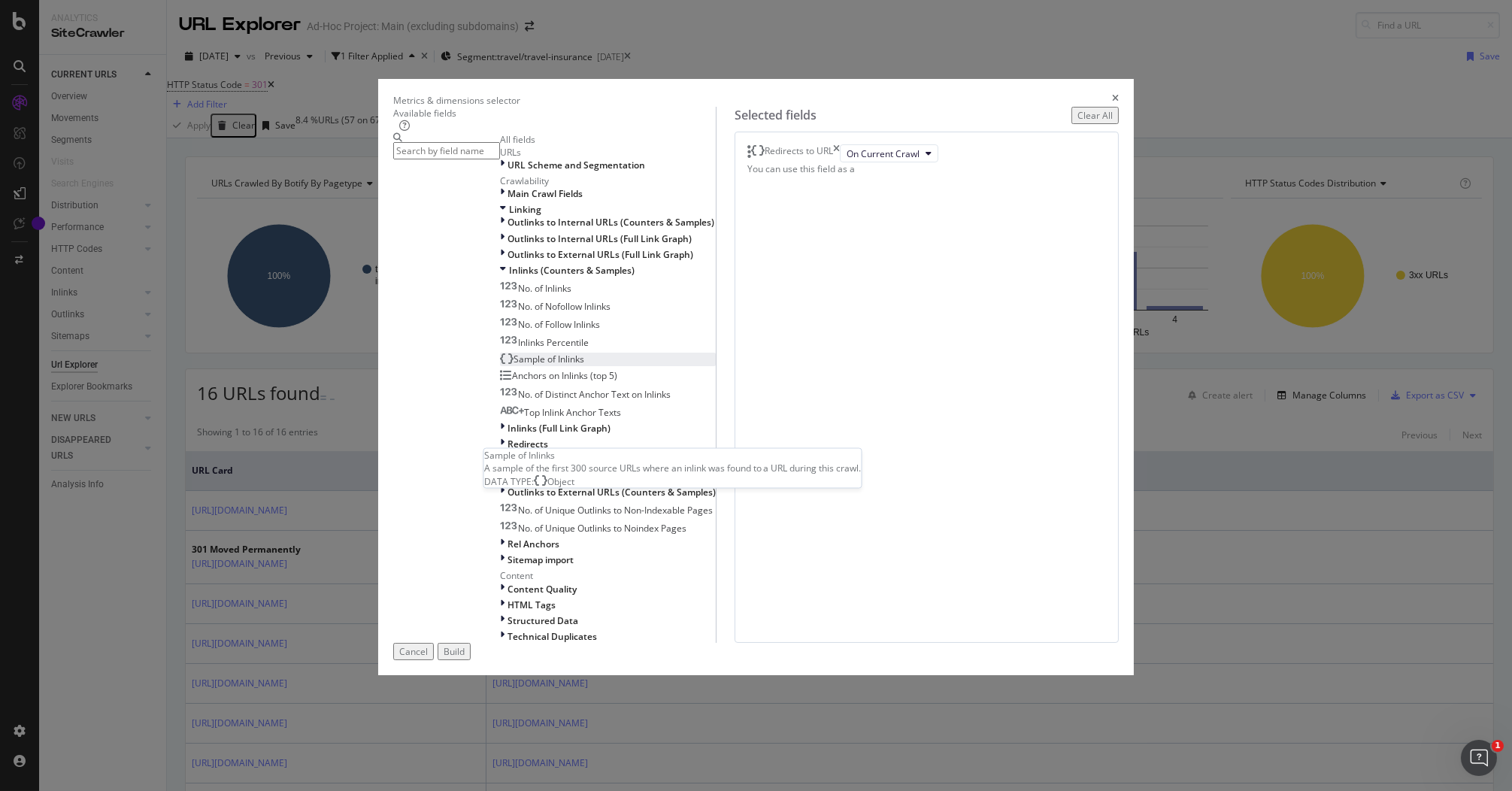
click at [584, 365] on div "Sample of Inlinks" at bounding box center [541, 359] width 84 height 13
click at [464, 657] on div "Build" at bounding box center [453, 652] width 21 height 13
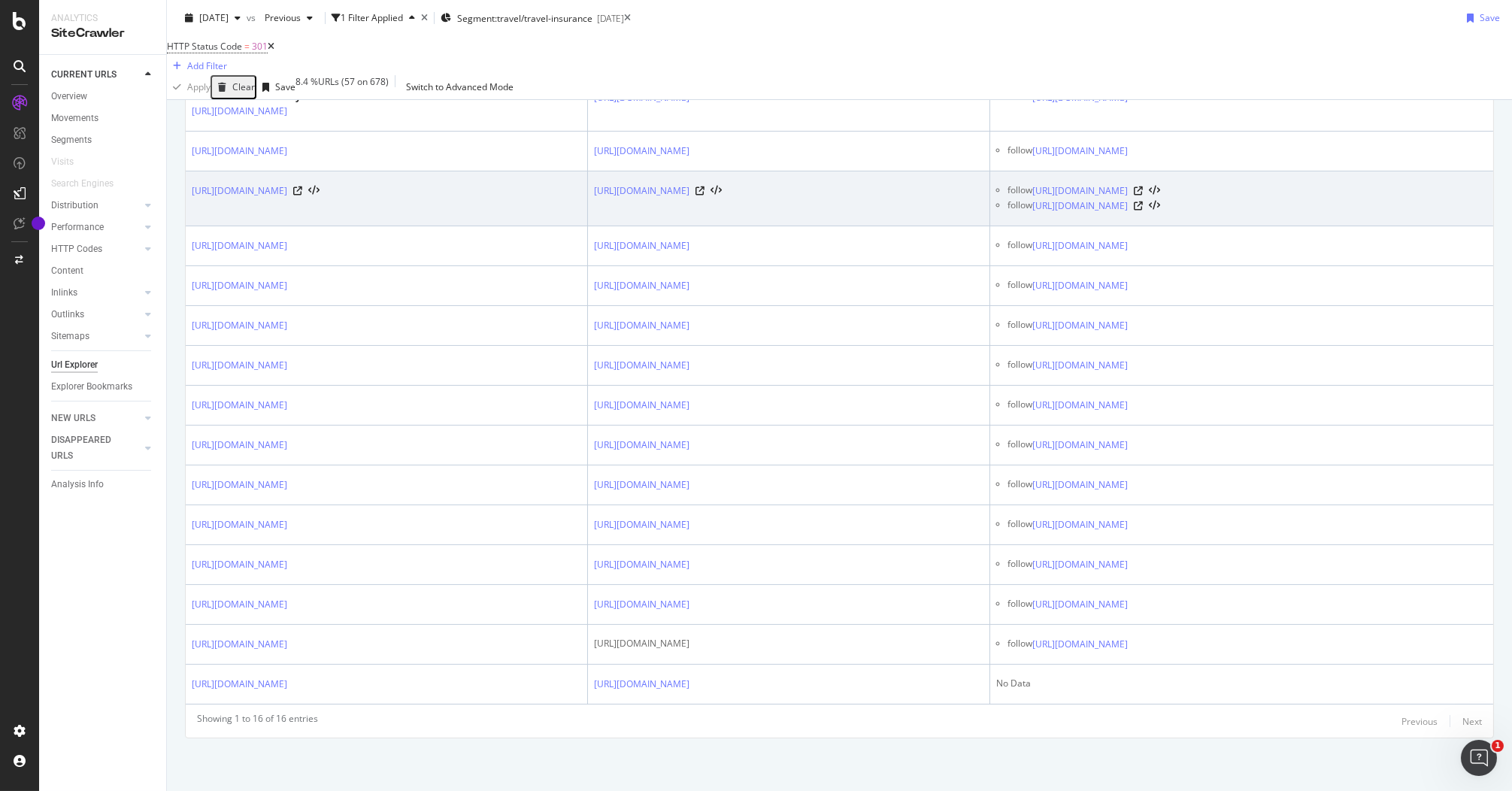
scroll to position [549, 0]
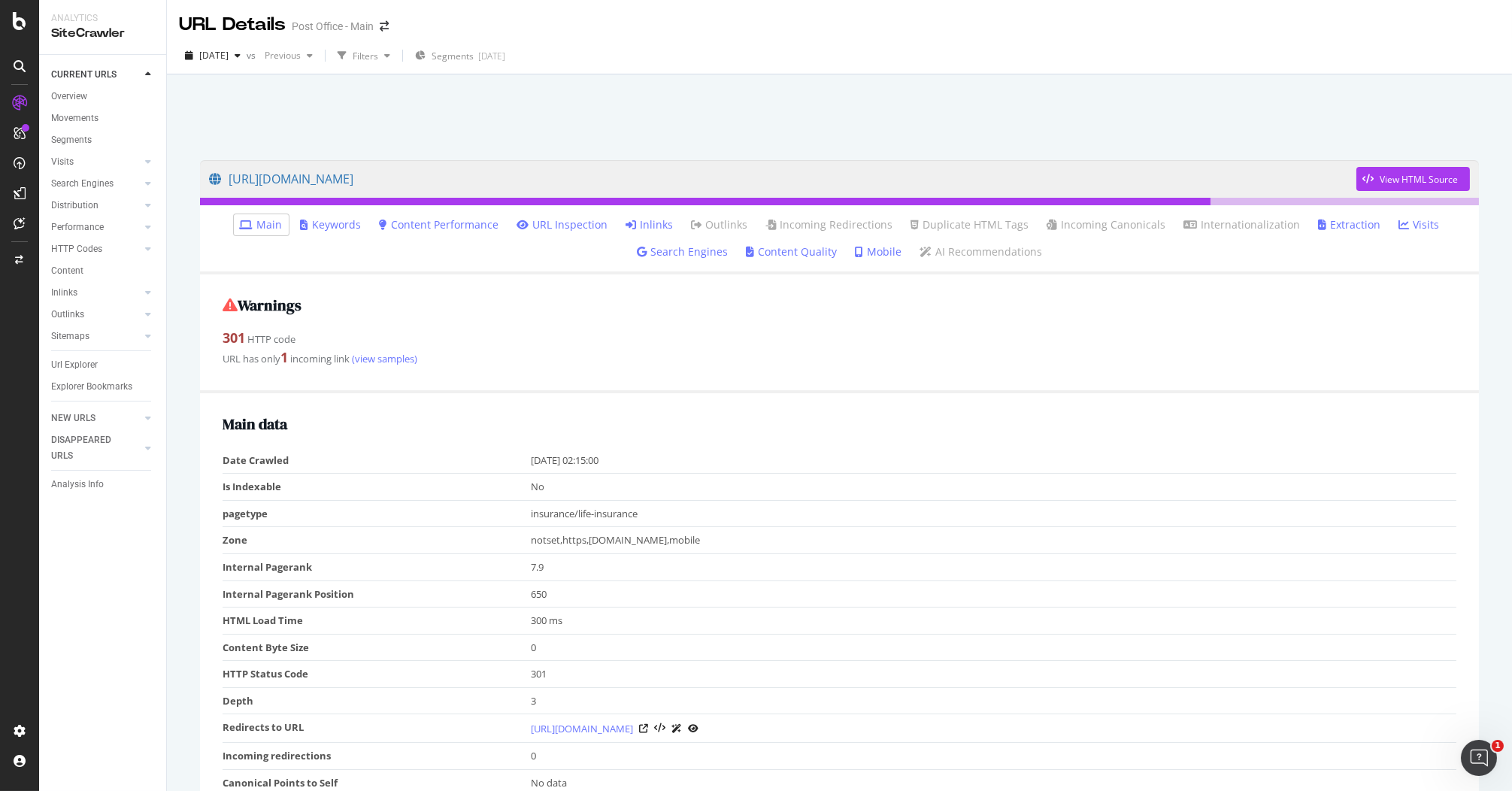
scroll to position [83, 0]
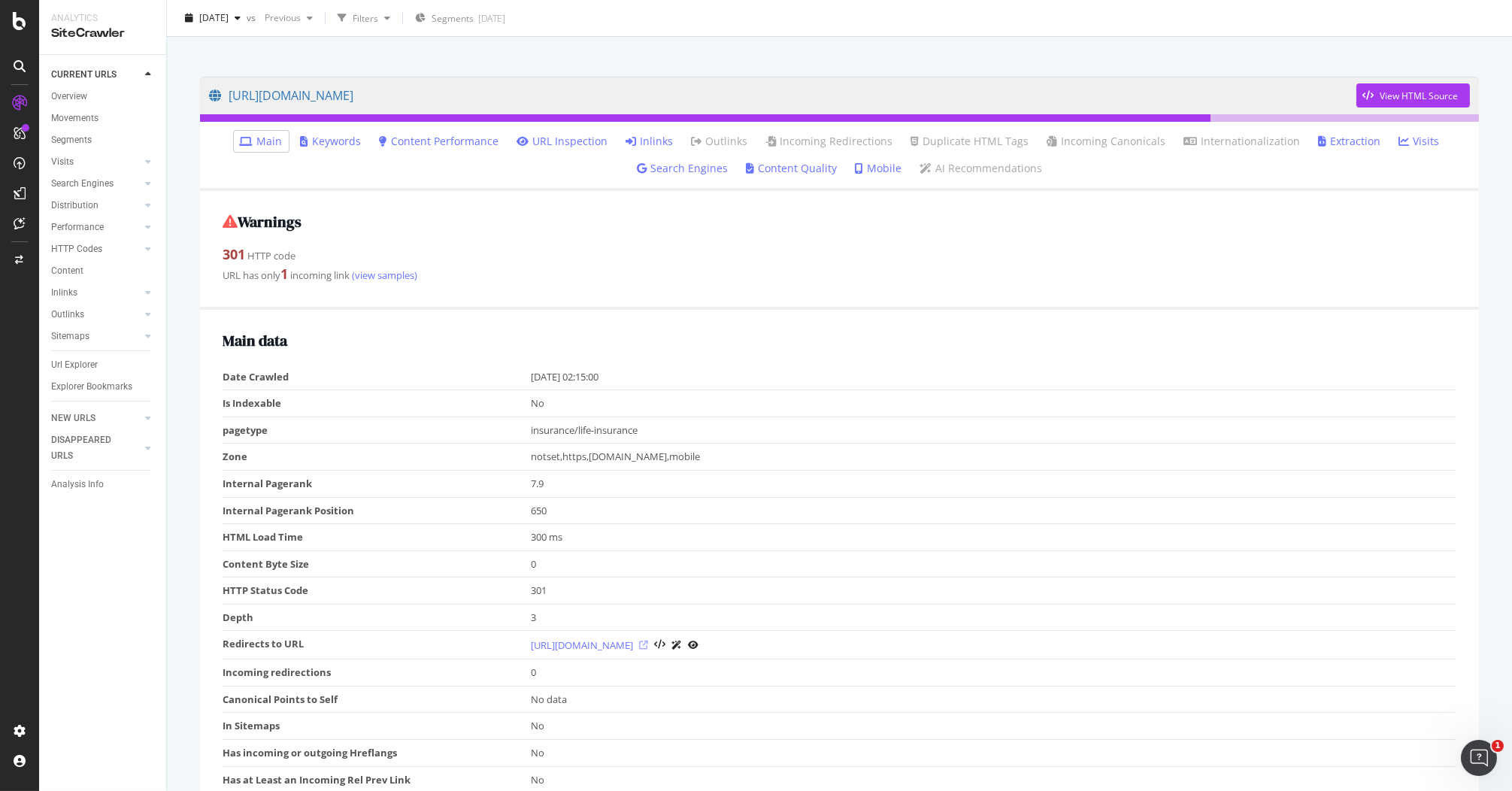
click at [648, 649] on icon at bounding box center [643, 645] width 9 height 9
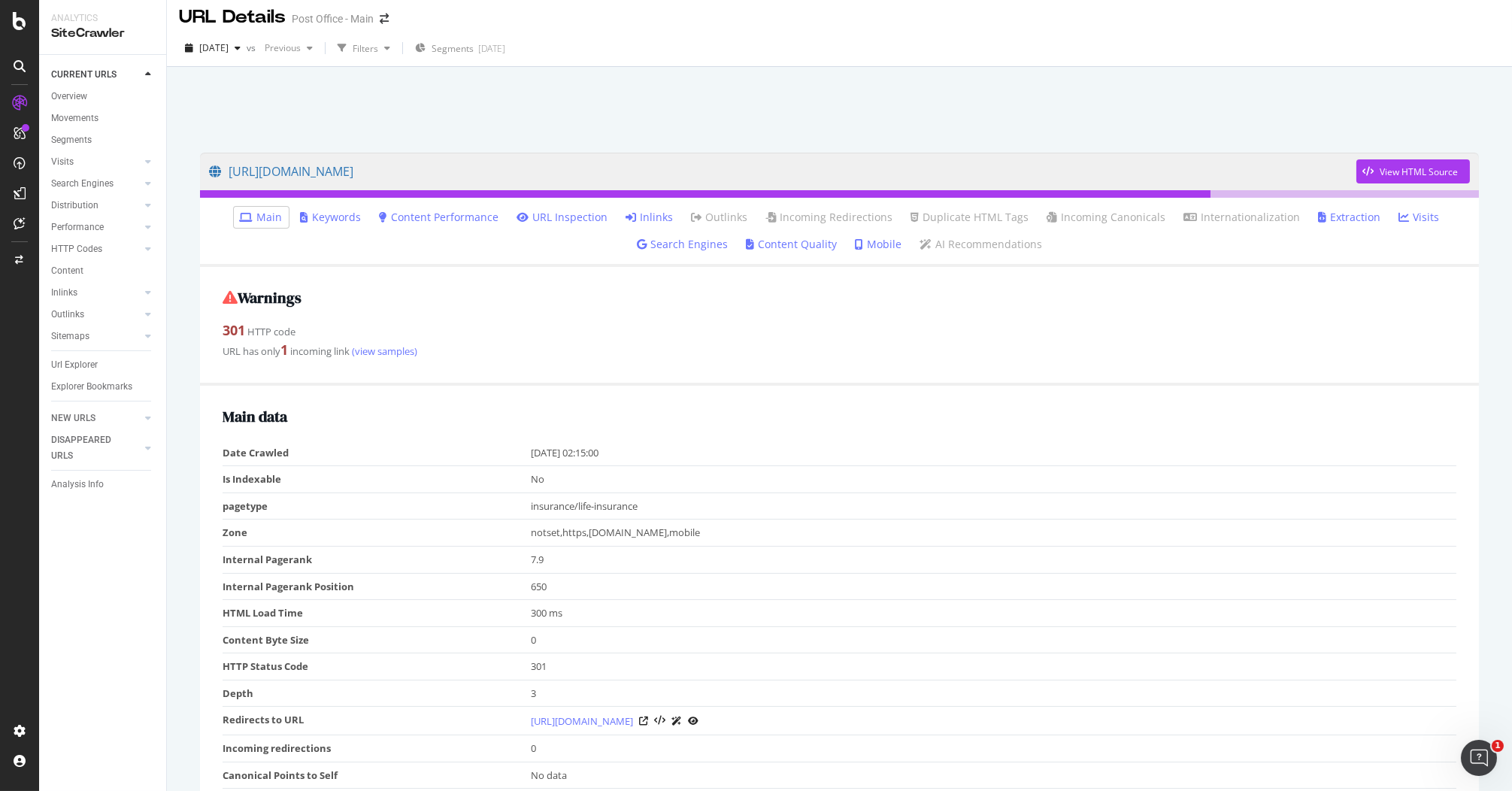
scroll to position [0, 0]
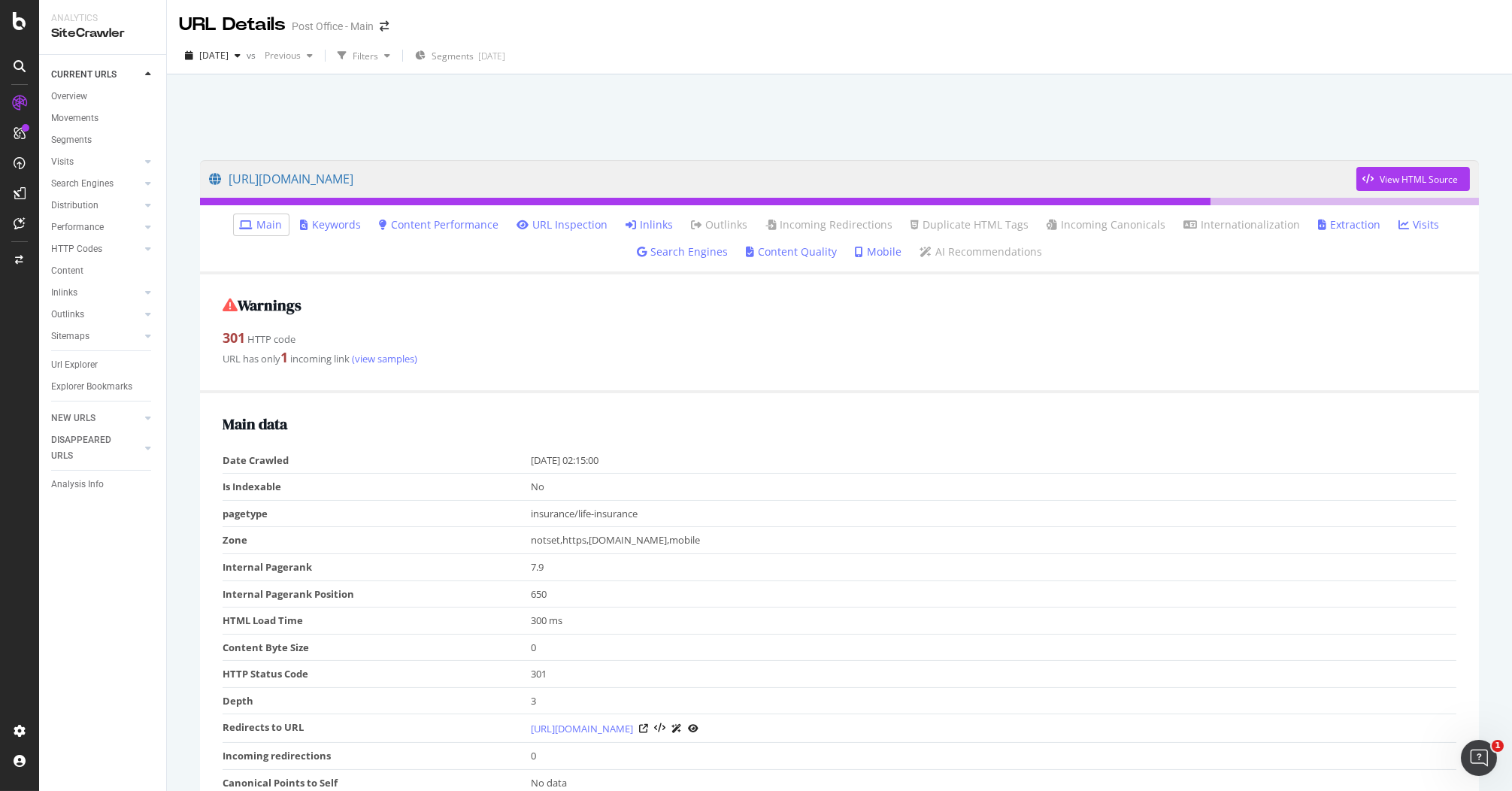
click at [651, 228] on link "Inlinks" at bounding box center [649, 224] width 47 height 15
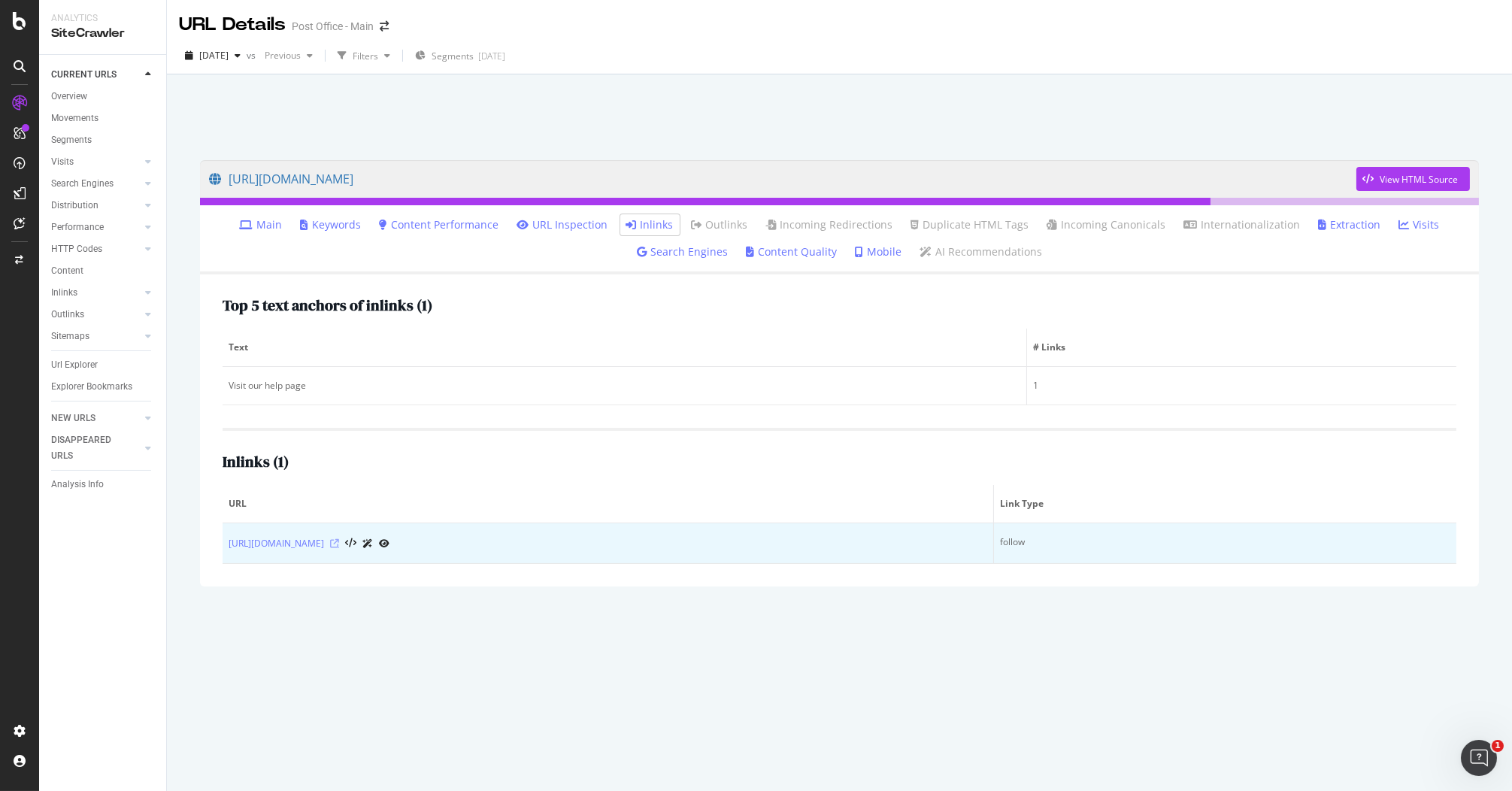
click at [339, 542] on icon at bounding box center [335, 543] width 9 height 9
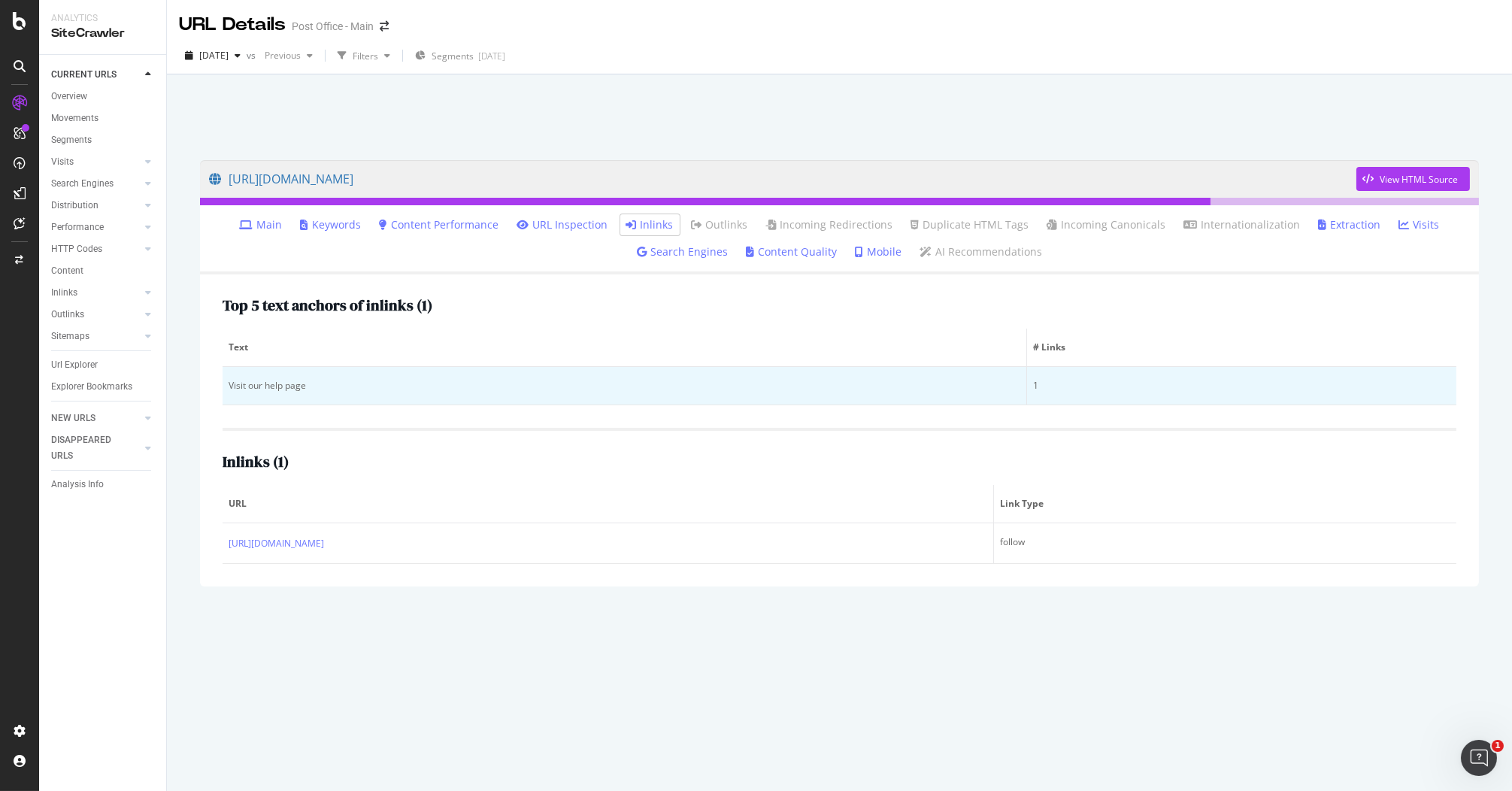
click at [273, 389] on div "Visit our help page" at bounding box center [624, 386] width 792 height 14
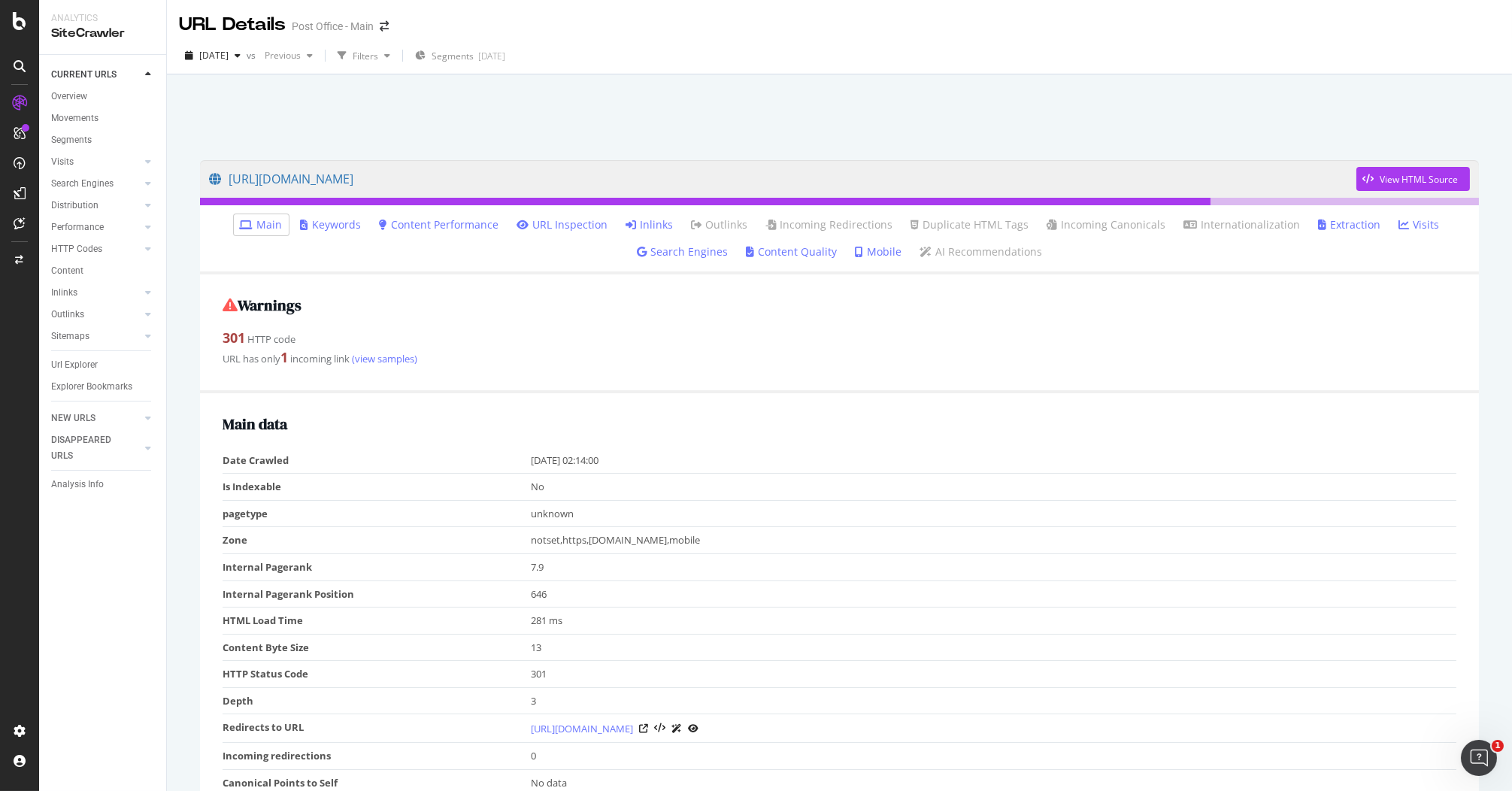
click at [640, 223] on link "Inlinks" at bounding box center [649, 224] width 47 height 15
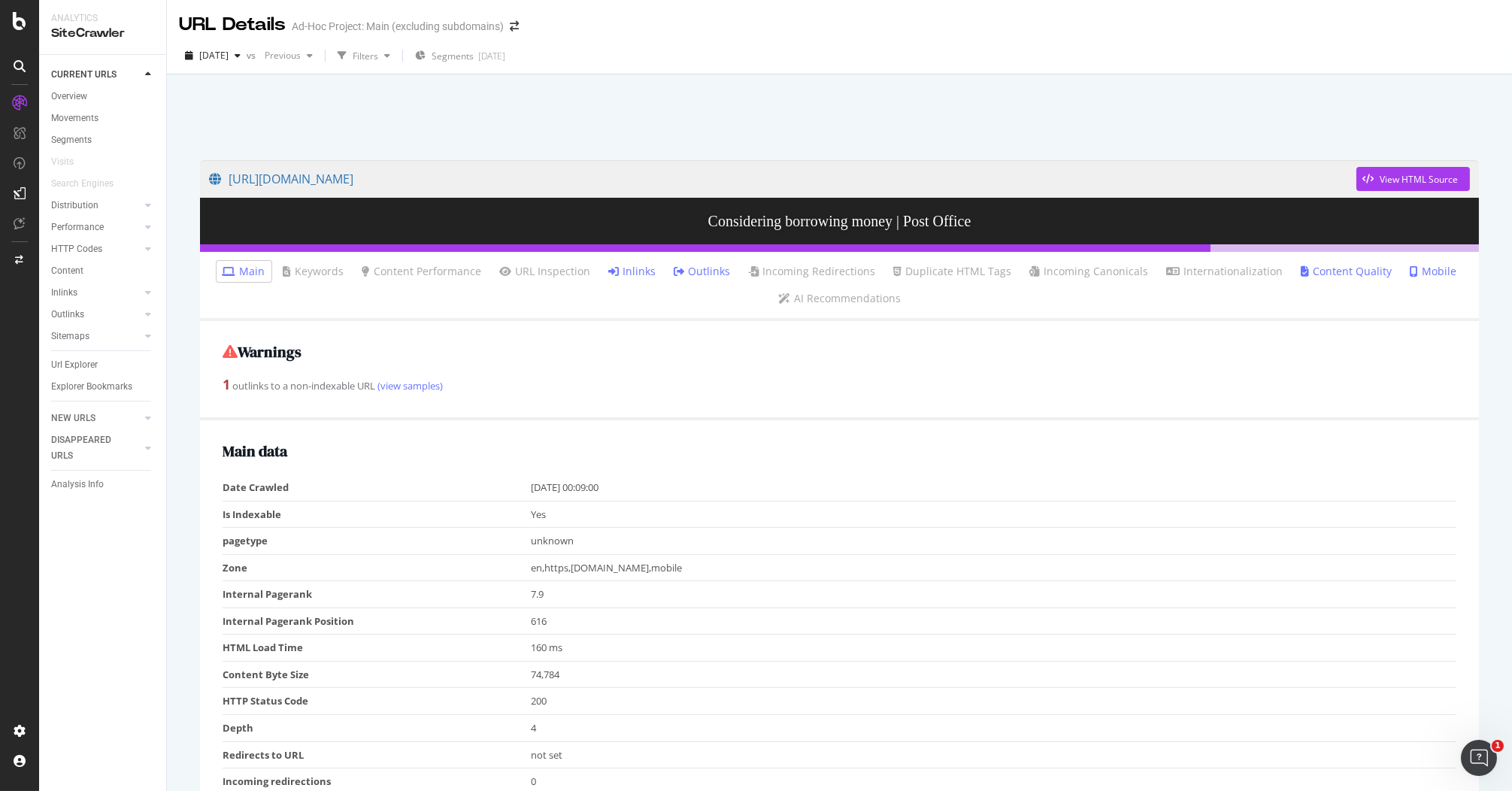
click at [643, 274] on link "Inlinks" at bounding box center [632, 272] width 47 height 15
